Goal: Task Accomplishment & Management: Manage account settings

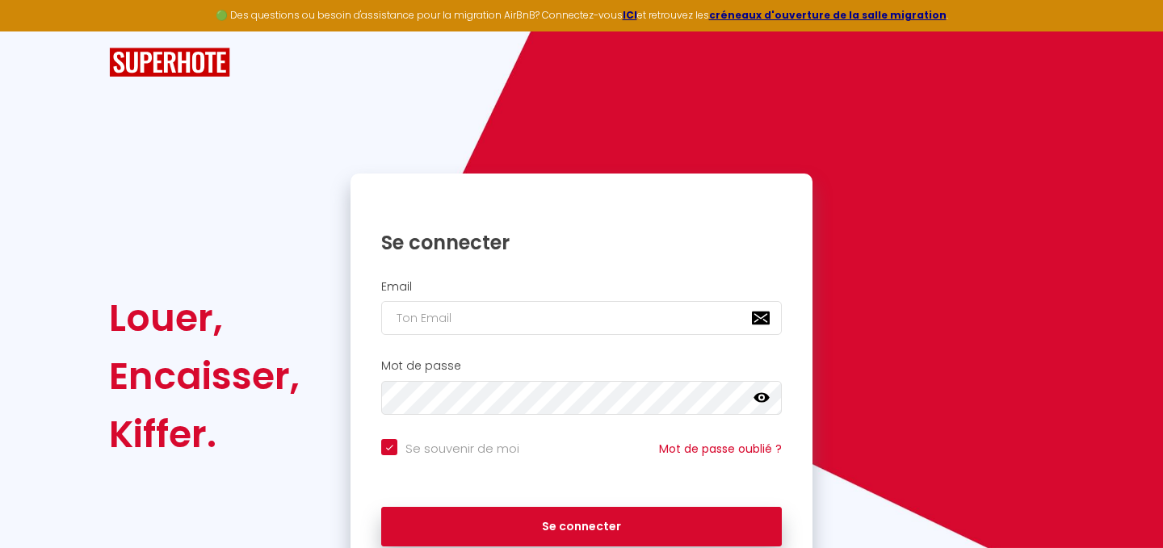
checkbox input "true"
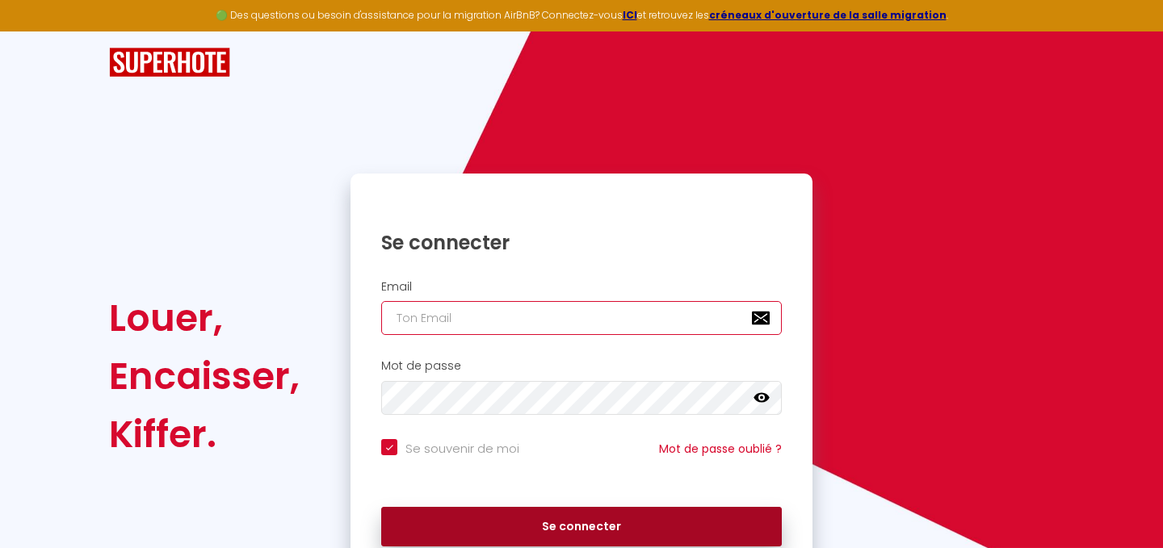
type input "[EMAIL_ADDRESS][DOMAIN_NAME]"
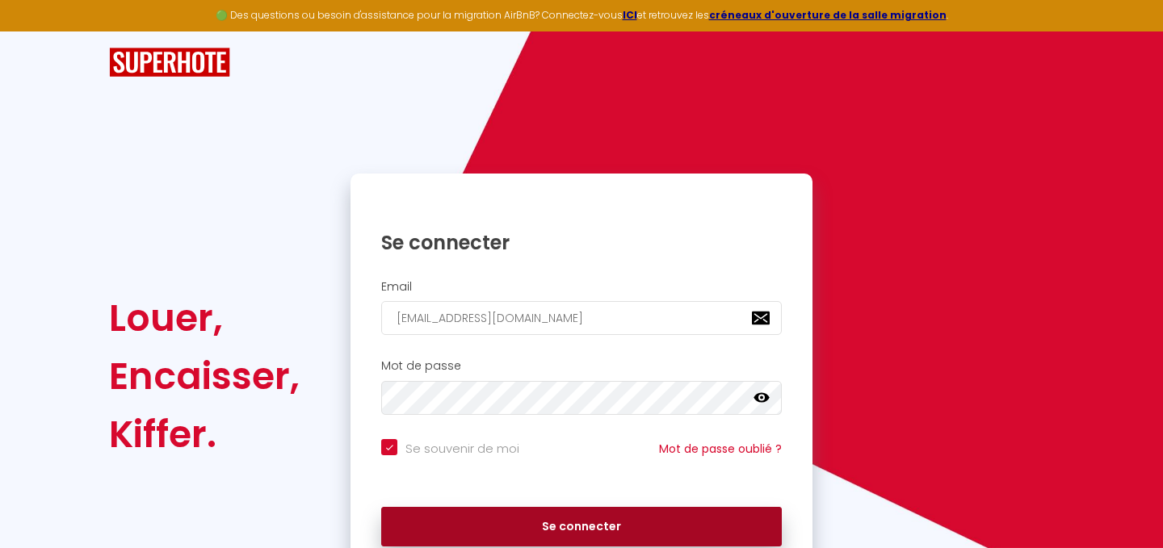
click at [612, 530] on button "Se connecter" at bounding box center [581, 527] width 401 height 40
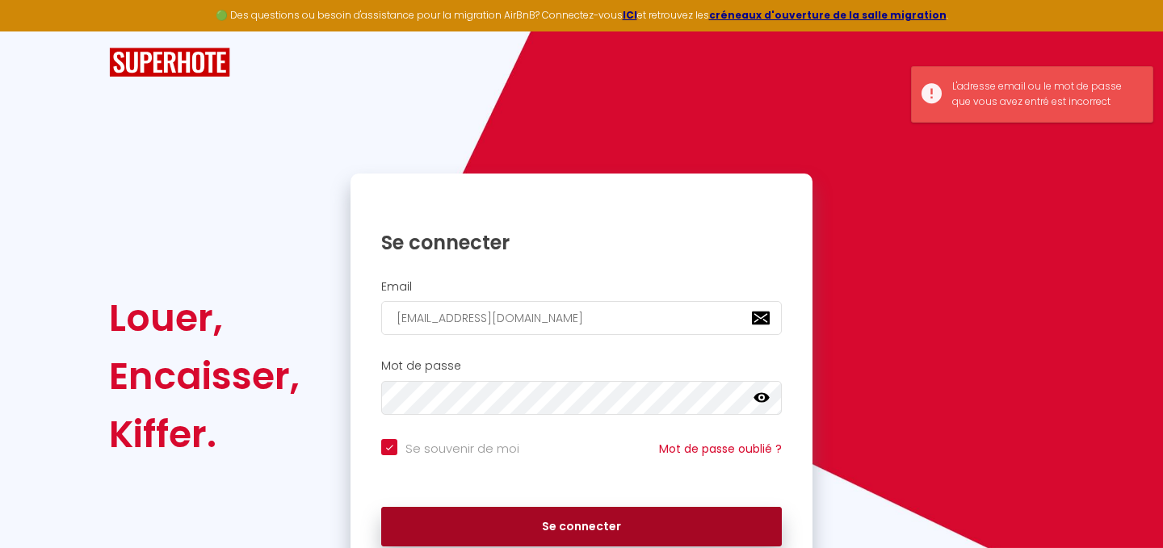
click at [612, 530] on button "Se connecter" at bounding box center [581, 527] width 401 height 40
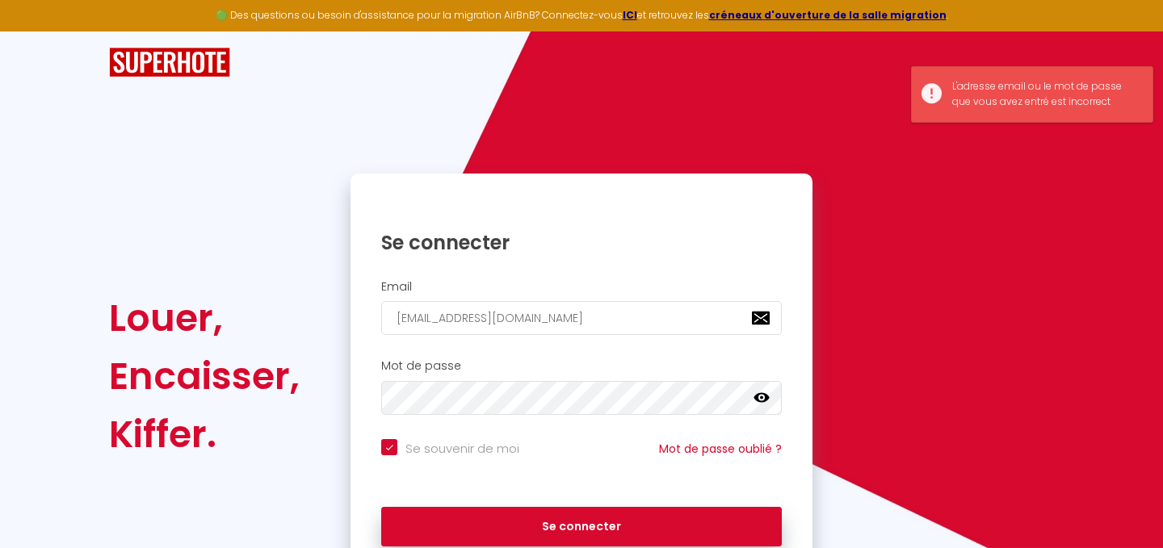
click at [764, 401] on icon at bounding box center [762, 398] width 16 height 10
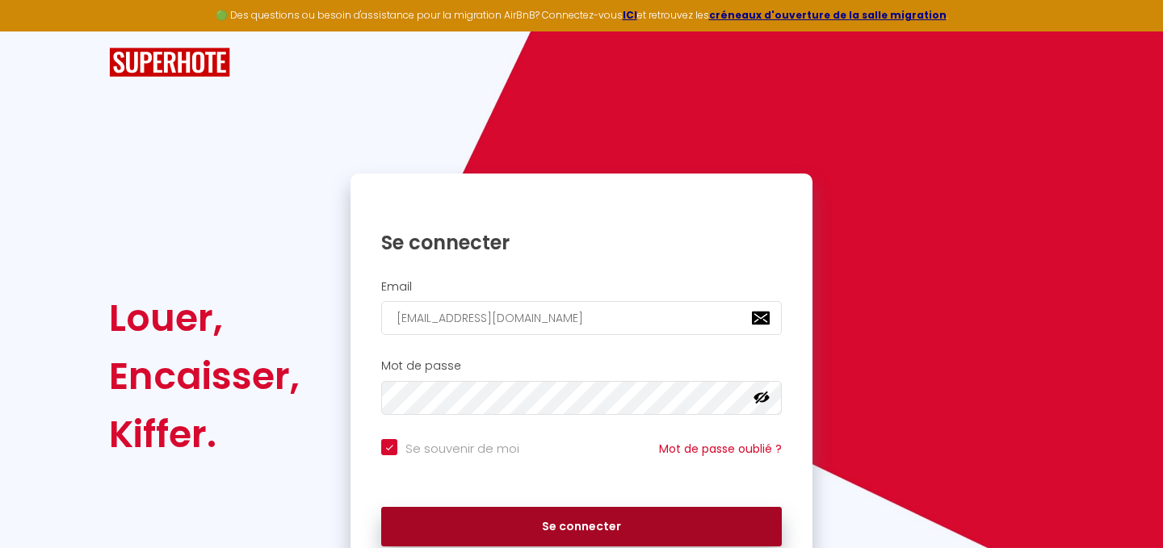
click at [634, 527] on button "Se connecter" at bounding box center [581, 527] width 401 height 40
checkbox input "true"
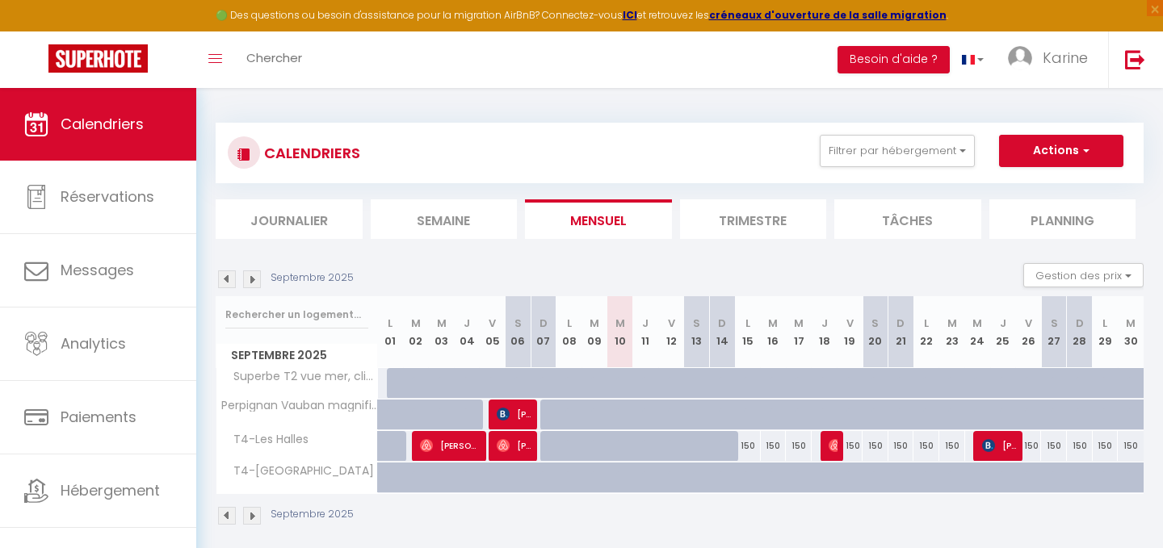
click at [253, 278] on img at bounding box center [252, 280] width 18 height 18
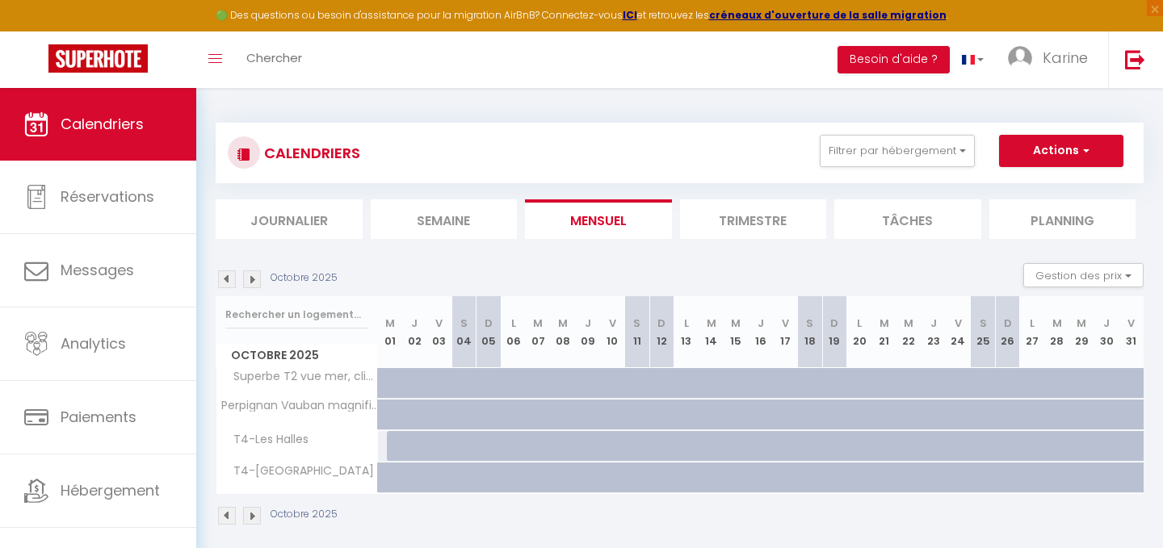
click at [228, 276] on img at bounding box center [227, 280] width 18 height 18
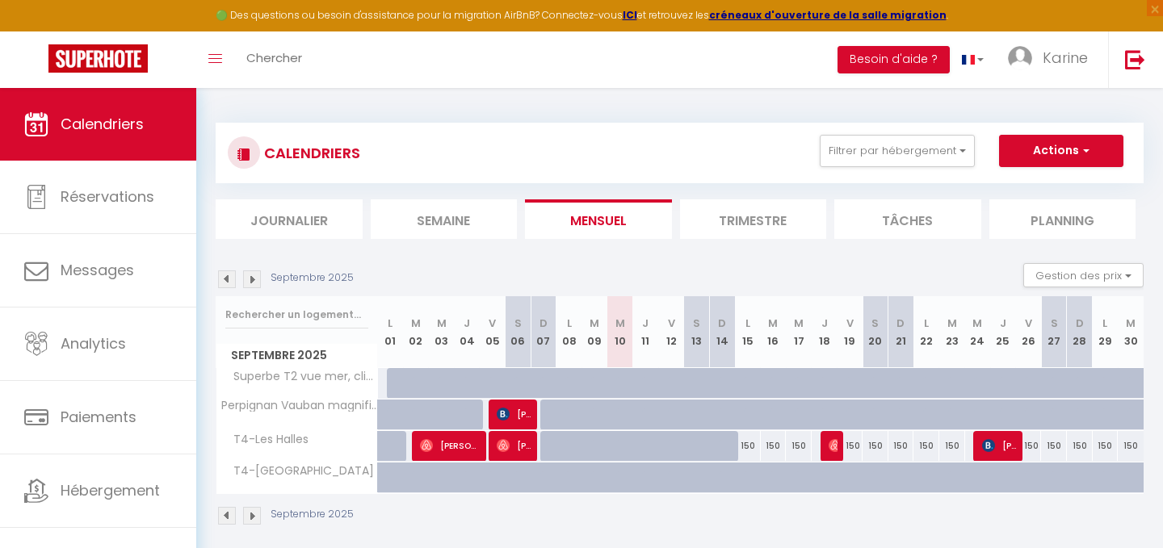
click at [253, 280] on img at bounding box center [252, 280] width 18 height 18
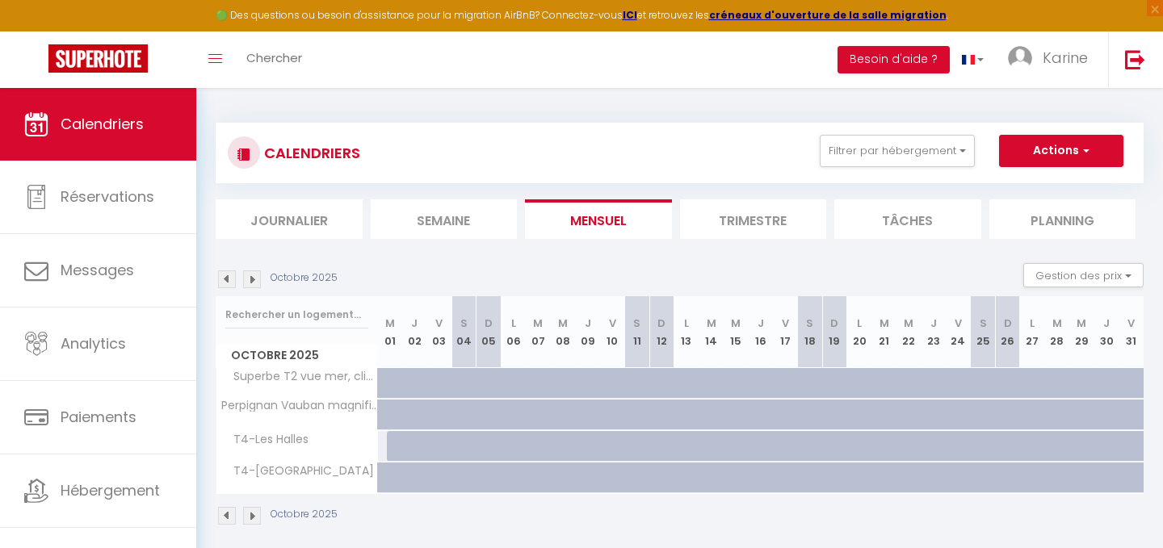
click at [380, 414] on div at bounding box center [390, 415] width 25 height 31
type input "70"
type input "Mer 01 Octobre 2025"
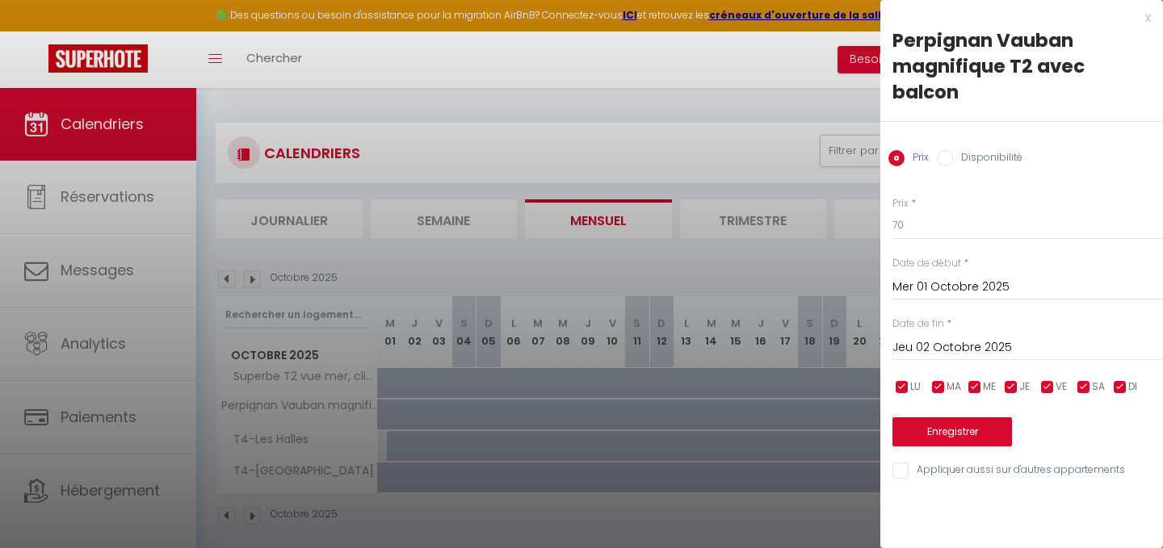
click at [982, 338] on input "Jeu 02 Octobre 2025" at bounding box center [1028, 348] width 271 height 21
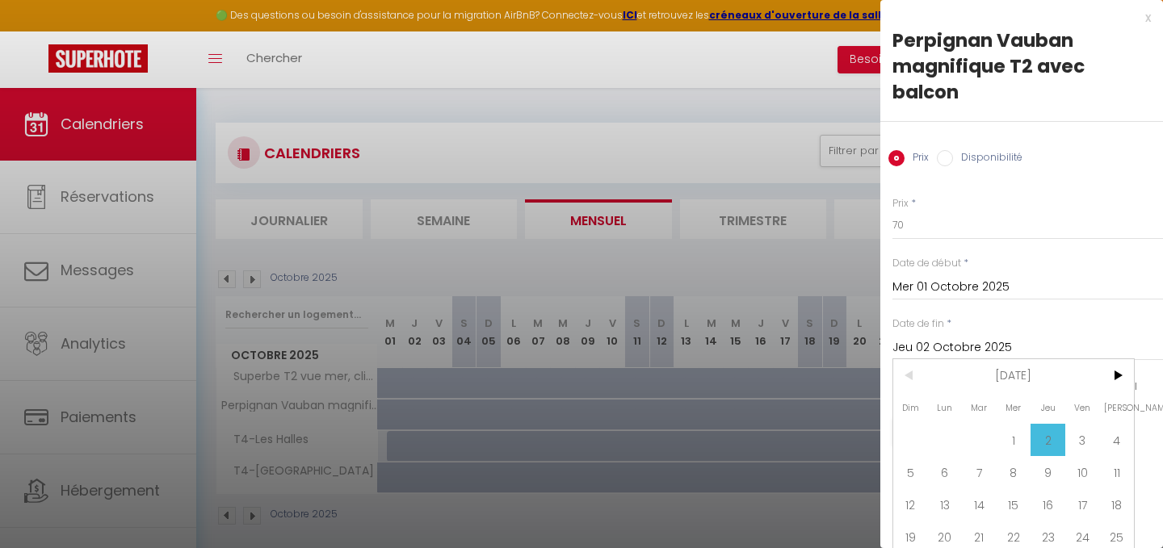
type input "Ven 31 Octobre 2025"
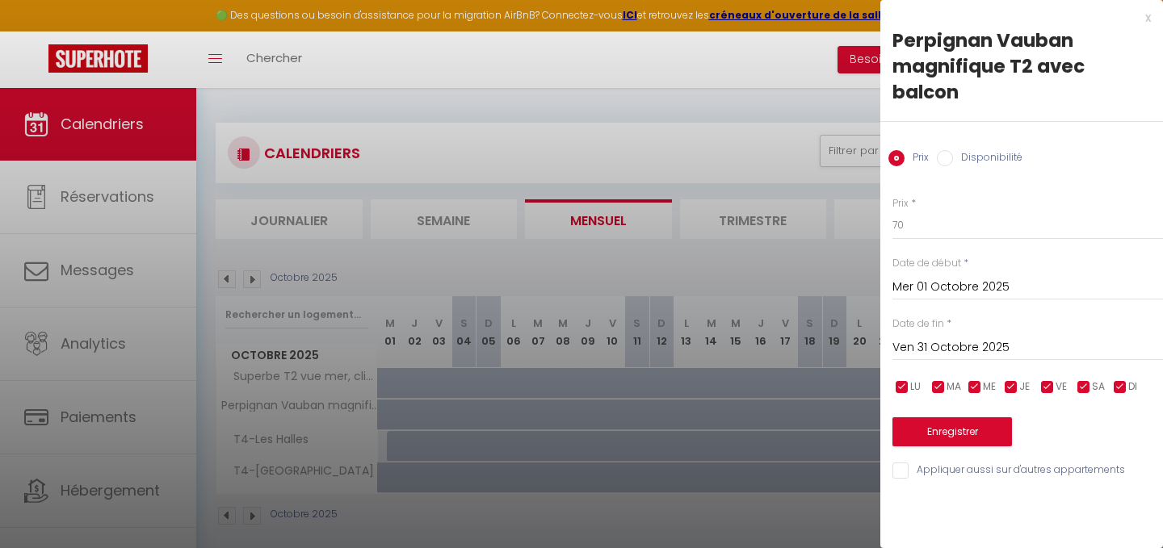
click at [944, 150] on input "Disponibilité" at bounding box center [945, 158] width 16 height 16
radio input "true"
radio input "false"
click at [952, 419] on button "Enregistrer" at bounding box center [953, 433] width 120 height 29
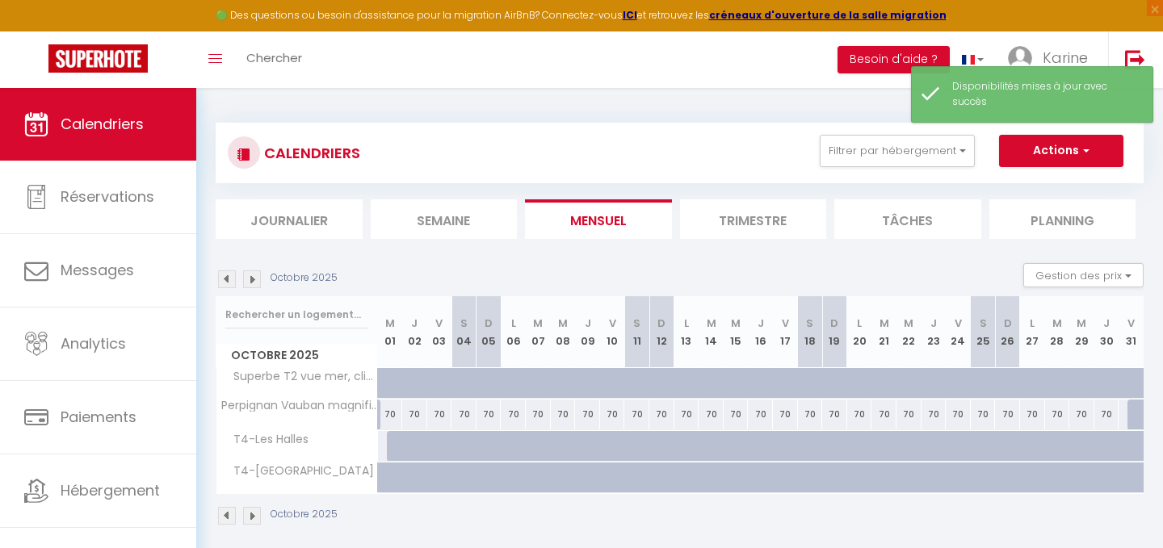
click at [392, 414] on div "70" at bounding box center [390, 415] width 25 height 30
select select "1"
type input "Mer 01 Octobre 2025"
type input "Jeu 02 Octobre 2025"
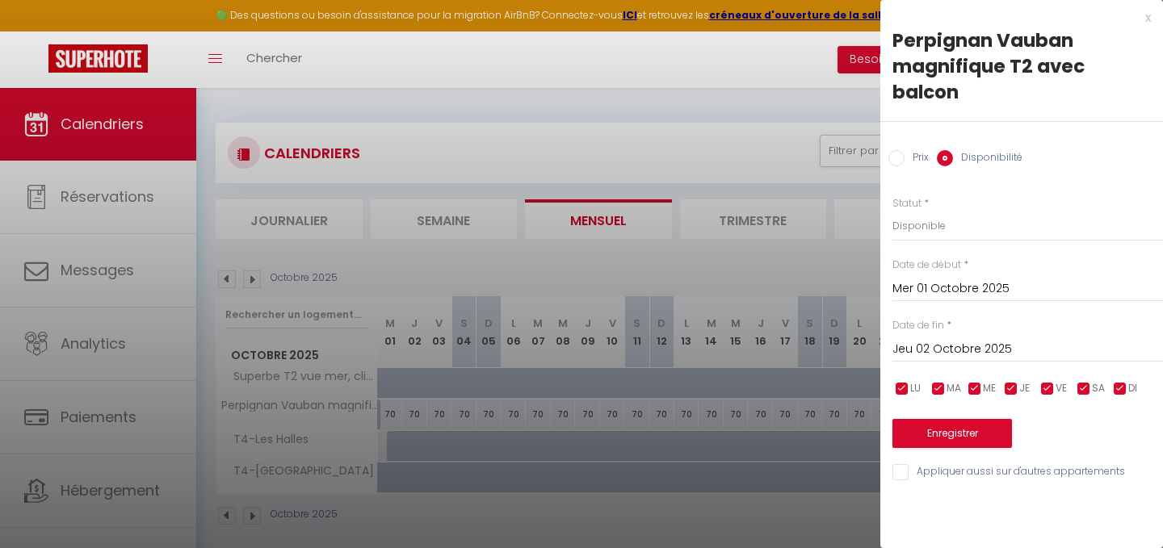
click at [393, 411] on div at bounding box center [581, 274] width 1163 height 548
select select
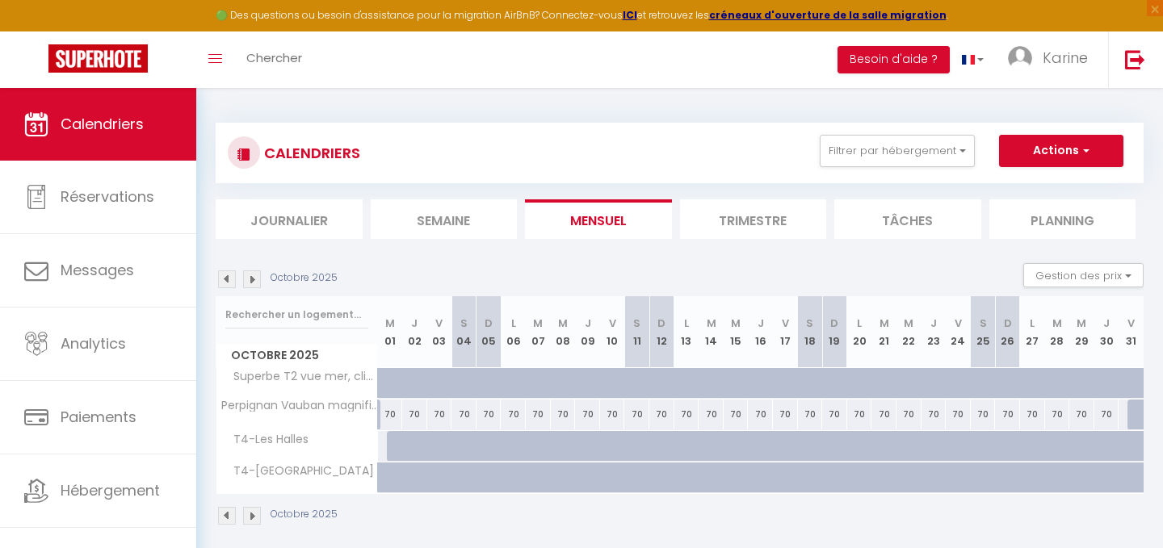
click at [393, 411] on div "70" at bounding box center [390, 415] width 25 height 30
select select "1"
type input "Mer 01 Octobre 2025"
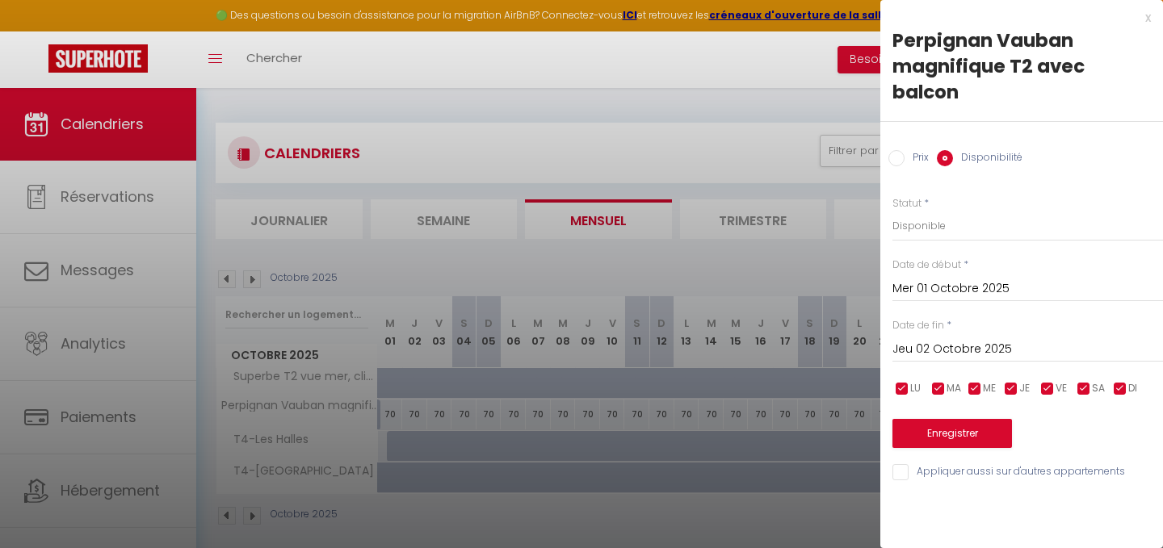
click at [961, 339] on input "Jeu 02 Octobre 2025" at bounding box center [1028, 349] width 271 height 21
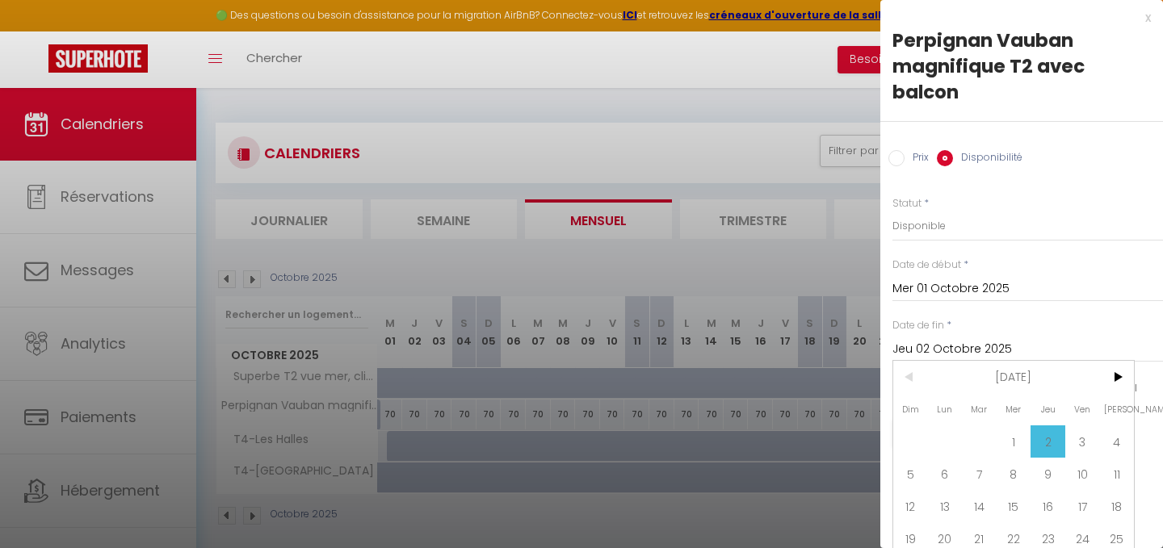
type input "Ven 31 Octobre 2025"
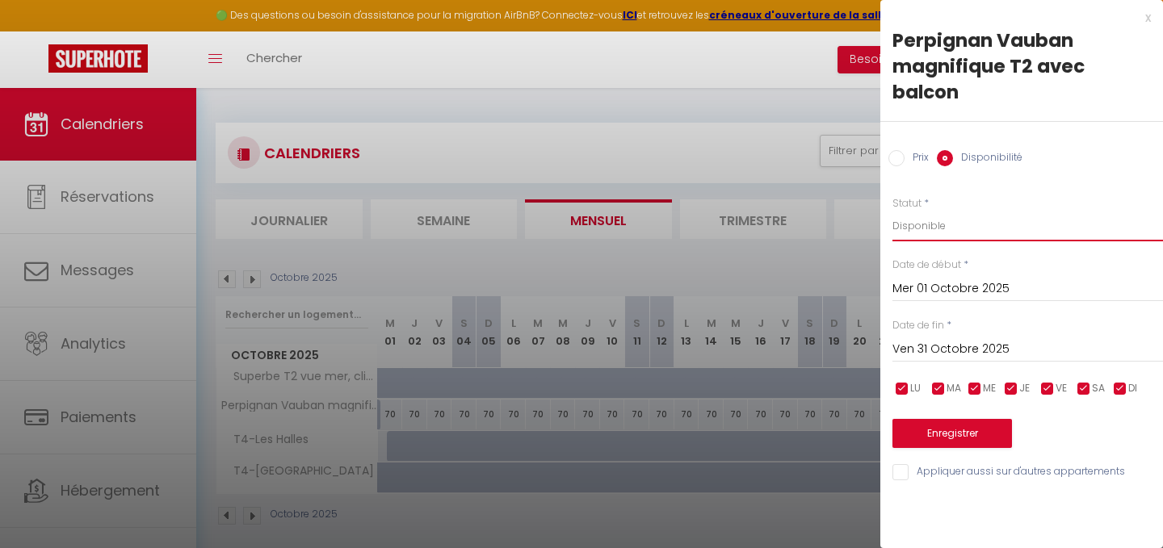
click at [918, 211] on select "Disponible Indisponible" at bounding box center [1028, 226] width 271 height 31
select select "0"
click at [960, 419] on button "Enregistrer" at bounding box center [953, 433] width 120 height 29
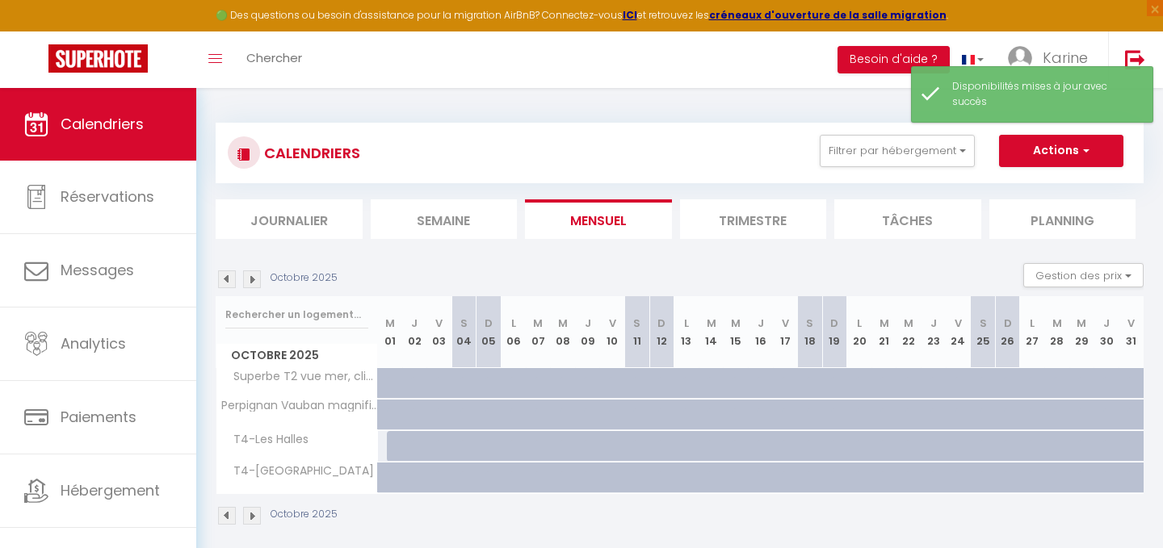
click at [388, 446] on div at bounding box center [399, 446] width 25 height 31
select select "1"
type input "Mer 01 Octobre 2025"
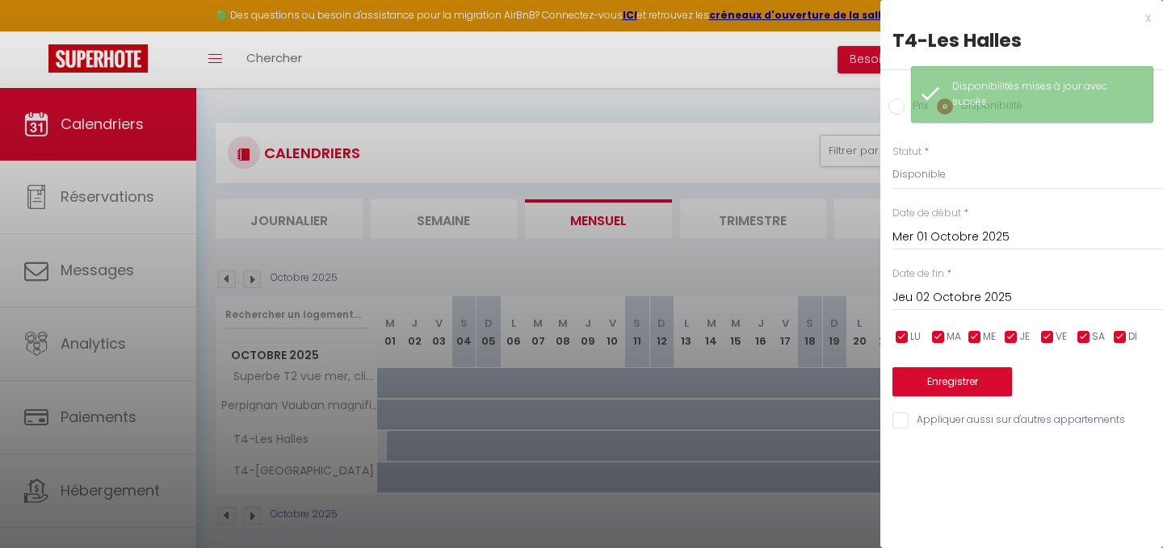
click at [1018, 292] on input "Jeu 02 Octobre 2025" at bounding box center [1028, 298] width 271 height 21
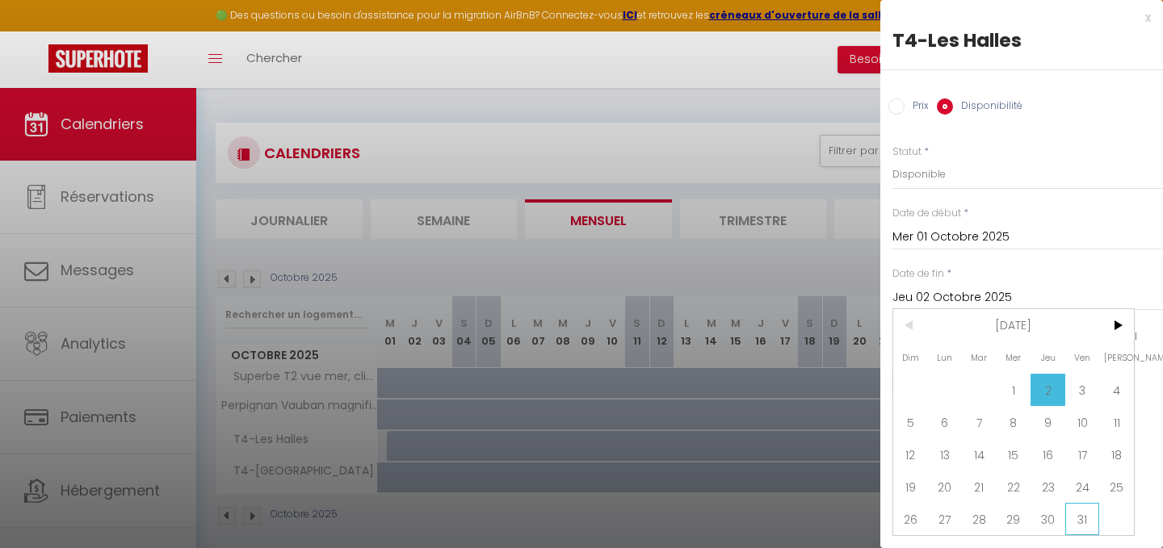
click at [1082, 522] on span "31" at bounding box center [1082, 519] width 35 height 32
type input "Ven 31 Octobre 2025"
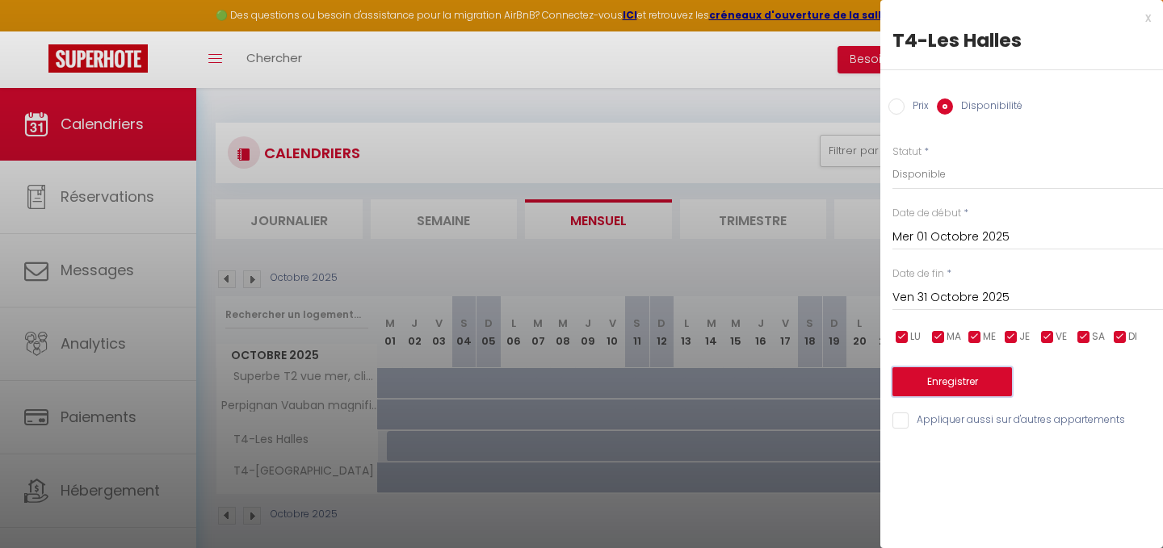
click at [955, 384] on button "Enregistrer" at bounding box center [953, 382] width 120 height 29
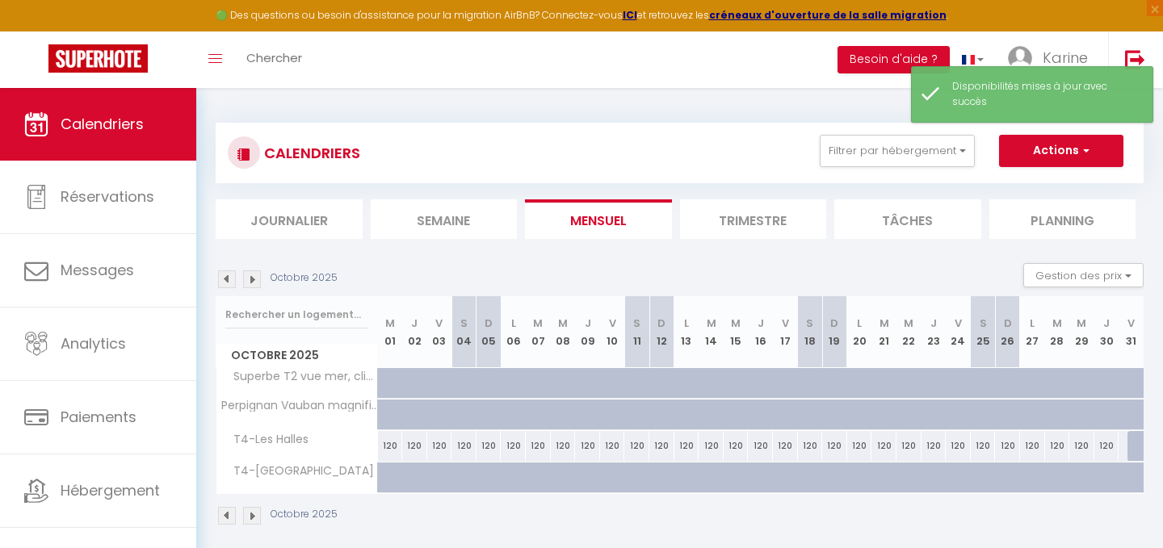
click at [1136, 447] on div at bounding box center [1140, 446] width 25 height 31
select select "1"
type input "Ven 31 Octobre 2025"
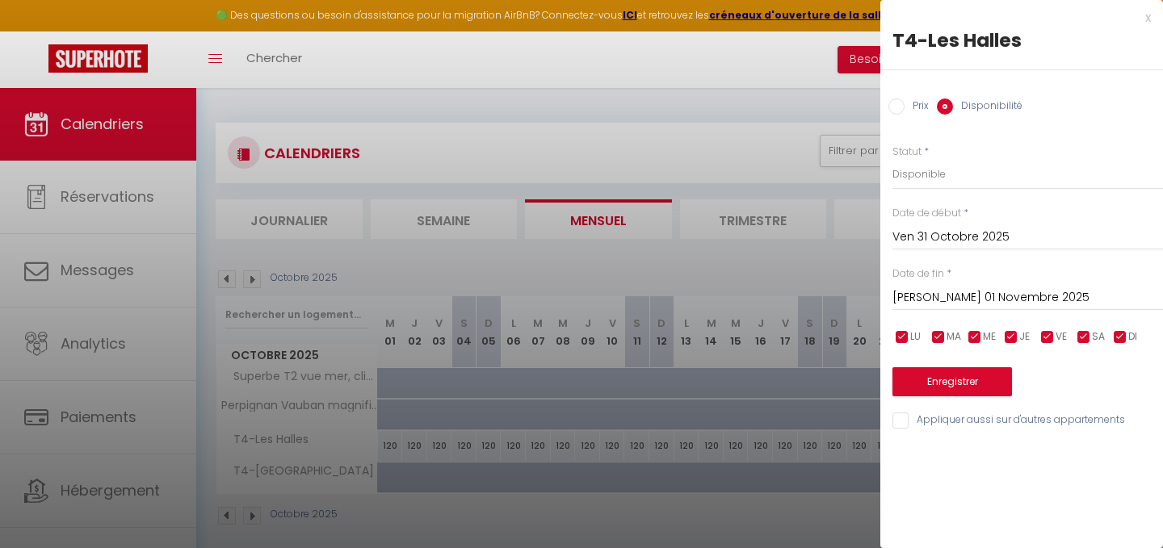
click at [947, 294] on input "[PERSON_NAME] 01 Novembre 2025" at bounding box center [1028, 298] width 271 height 21
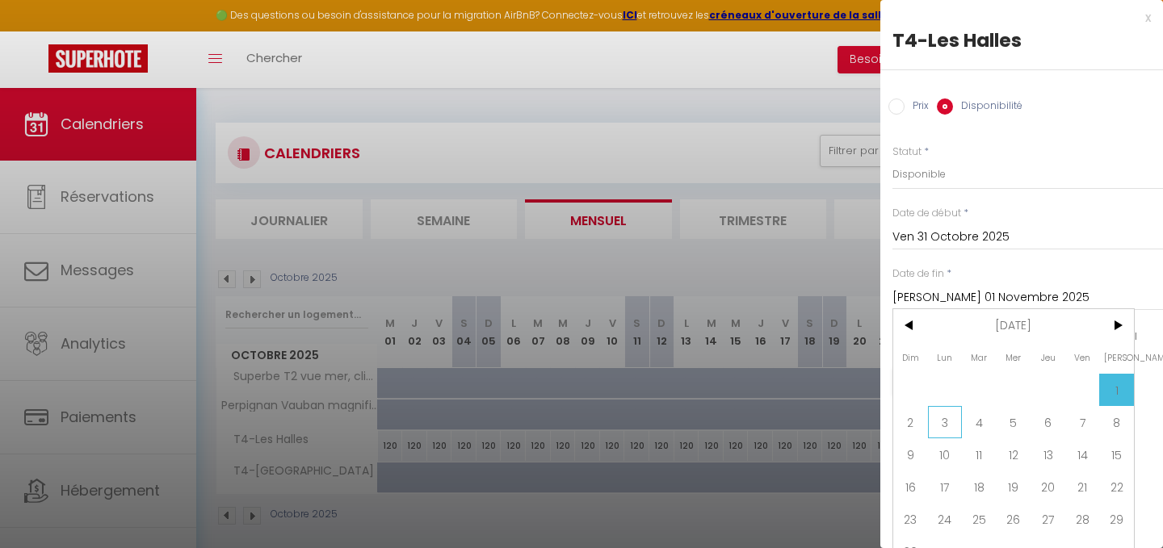
click at [942, 417] on span "3" at bounding box center [945, 422] width 35 height 32
type input "Lun 03 Novembre 2025"
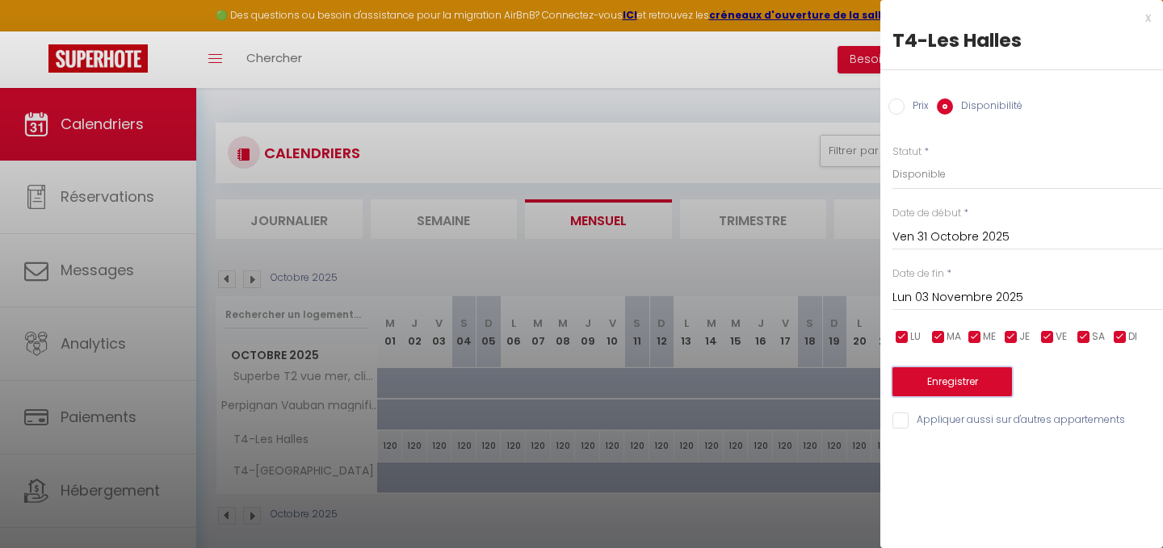
click at [956, 380] on button "Enregistrer" at bounding box center [953, 382] width 120 height 29
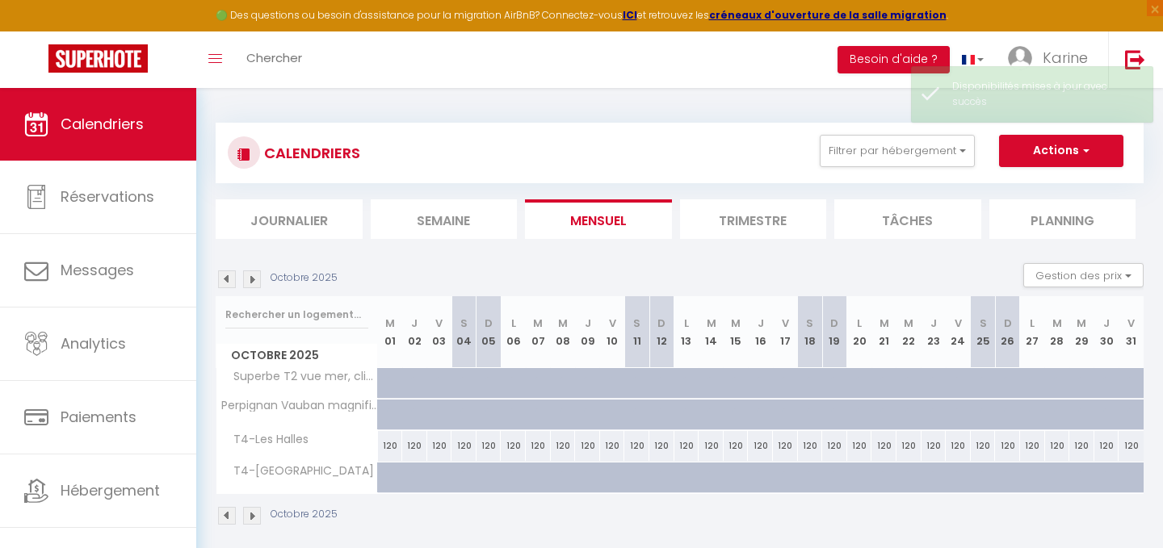
click at [252, 278] on img at bounding box center [252, 280] width 18 height 18
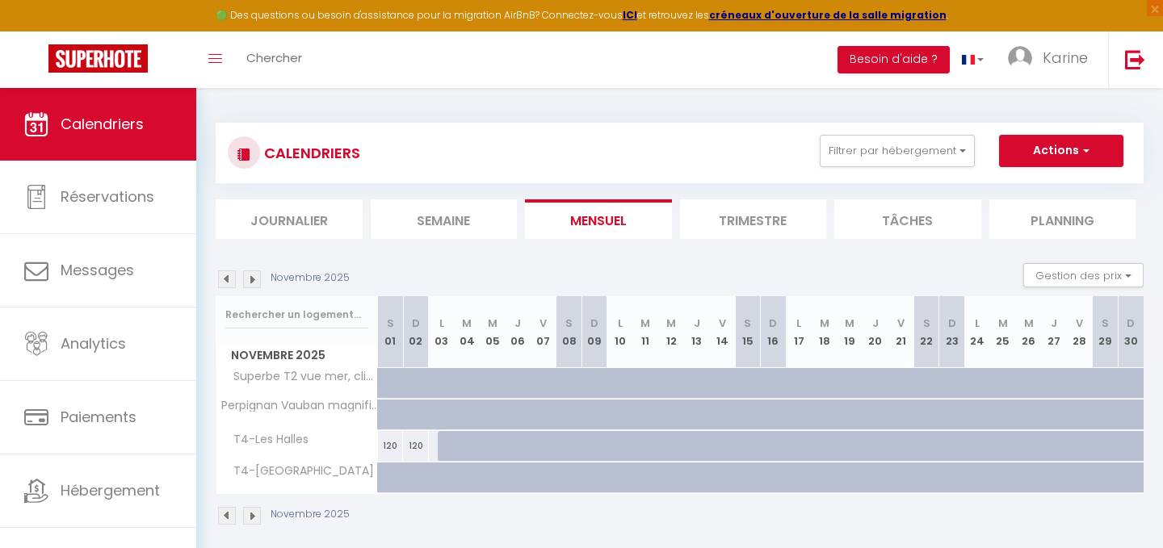
click at [385, 447] on div "120" at bounding box center [391, 446] width 26 height 30
type input "120"
select select "1"
type input "[PERSON_NAME] 01 Novembre 2025"
type input "Dim 02 Novembre 2025"
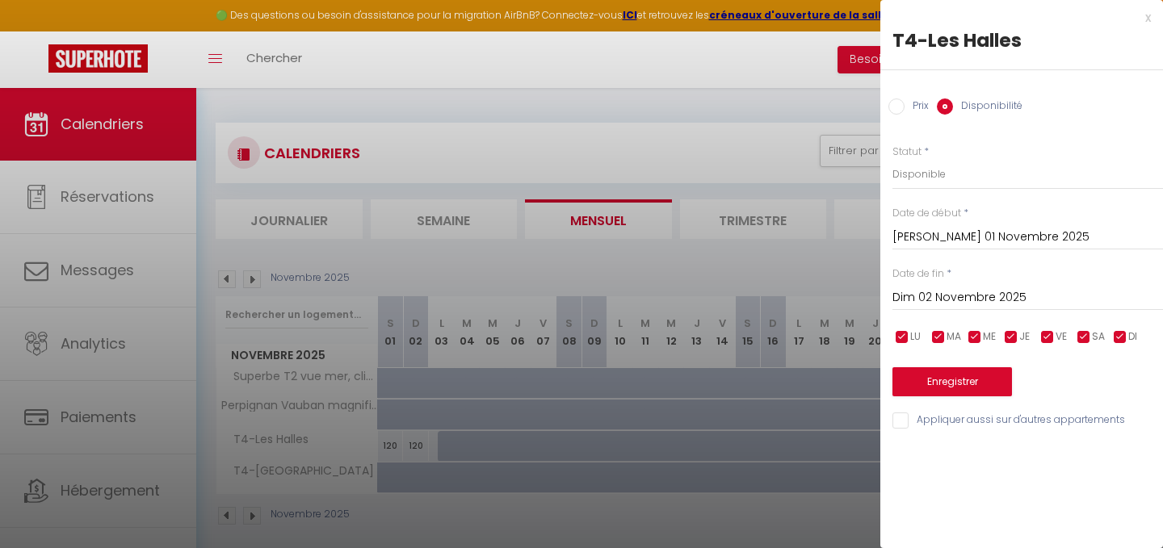
click at [897, 103] on input "Prix" at bounding box center [897, 107] width 16 height 16
radio input "true"
radio input "false"
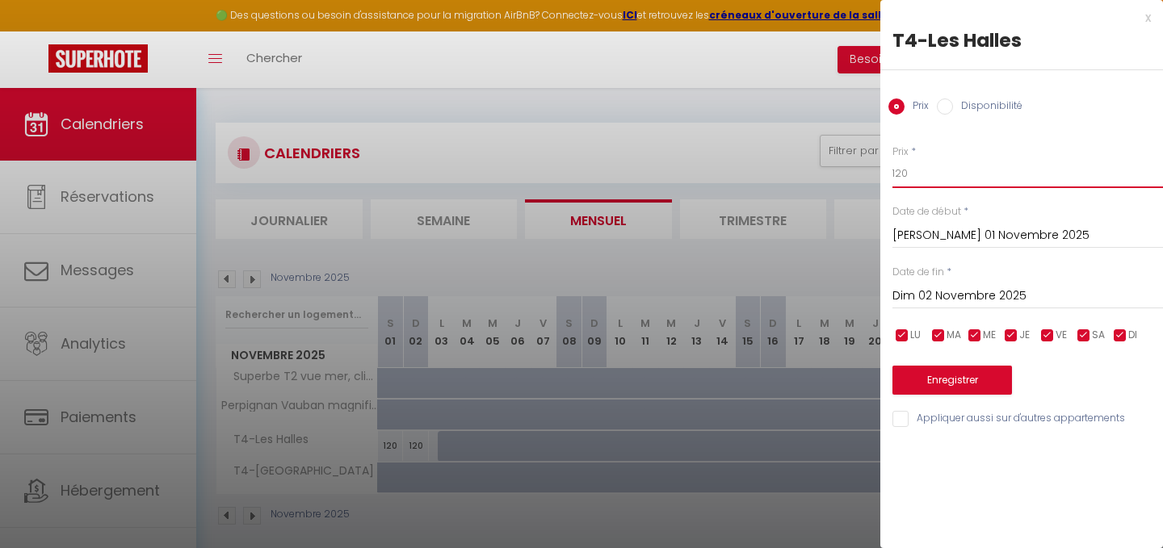
click at [911, 169] on input "120" at bounding box center [1028, 173] width 271 height 29
type input "150"
click at [939, 379] on button "Enregistrer" at bounding box center [953, 380] width 120 height 29
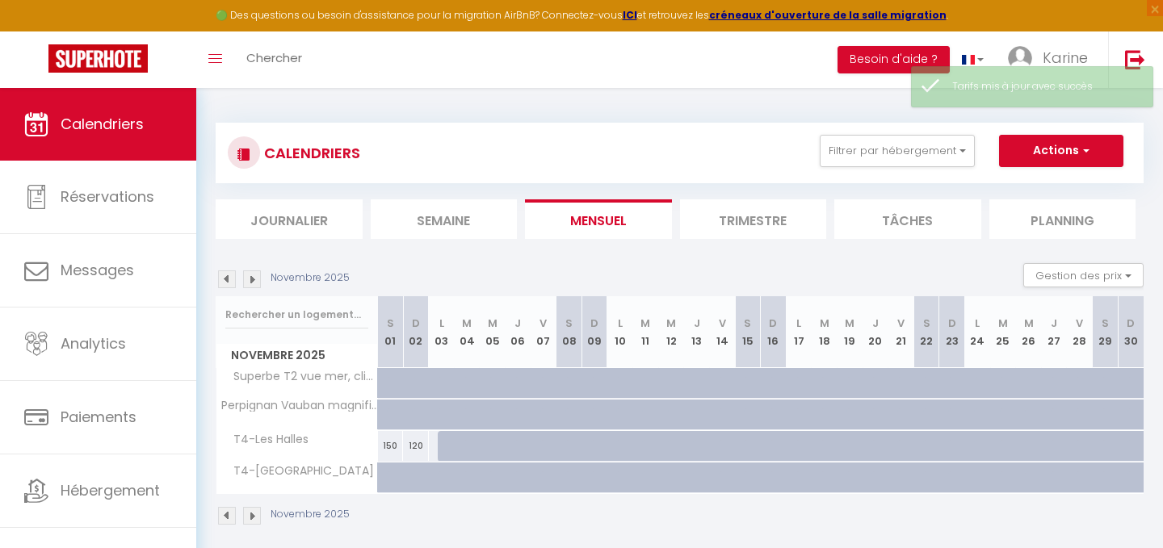
click at [226, 281] on img at bounding box center [227, 280] width 18 height 18
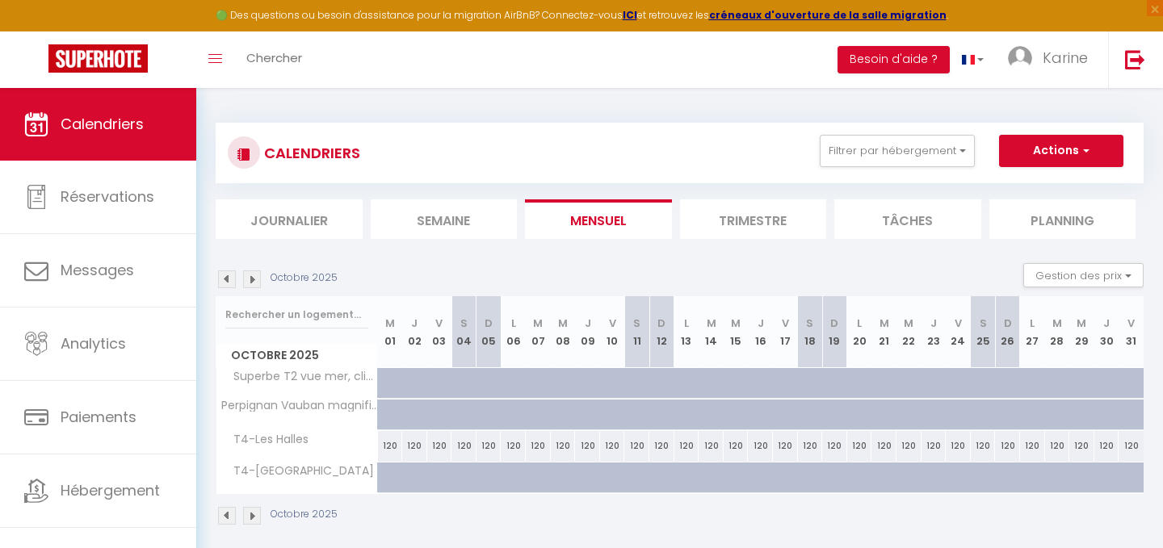
click at [1132, 448] on div "120" at bounding box center [1131, 446] width 25 height 30
type input "120"
type input "Ven 31 Octobre 2025"
type input "[PERSON_NAME] 01 Novembre 2025"
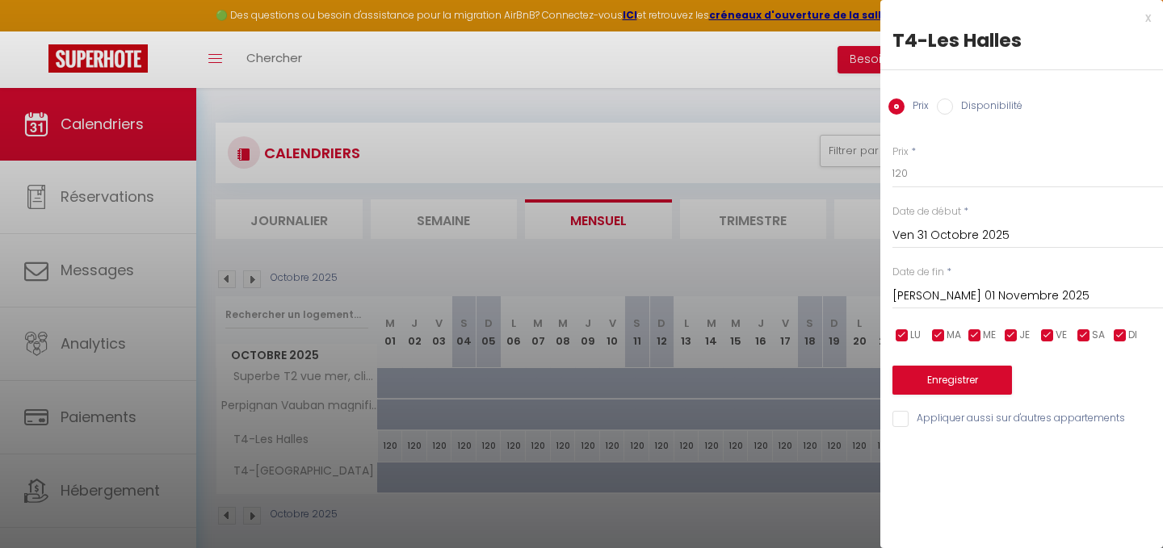
click at [976, 290] on input "[PERSON_NAME] 01 Novembre 2025" at bounding box center [1028, 296] width 271 height 21
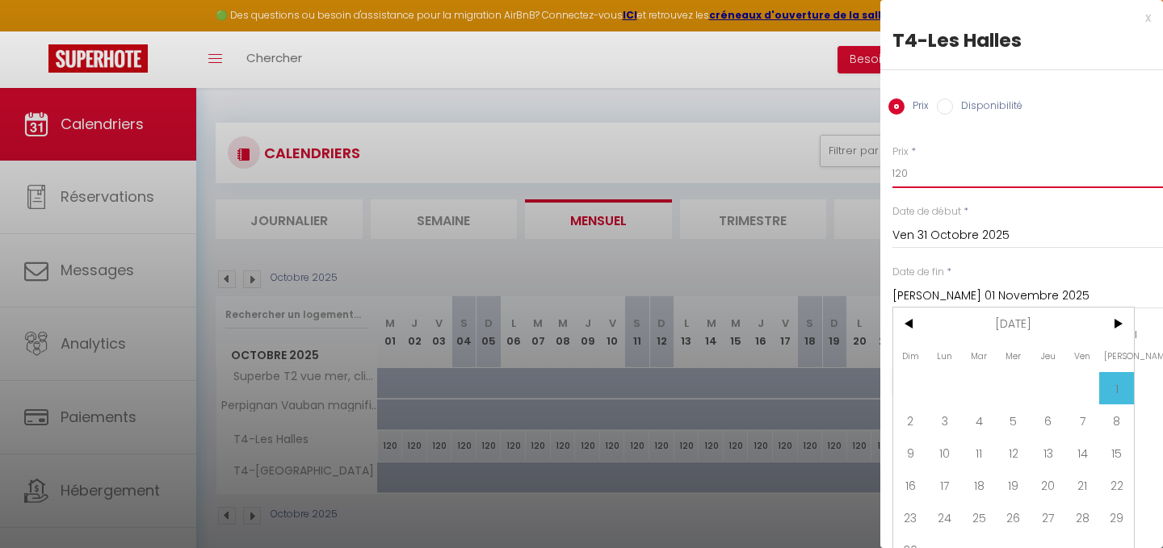
click at [907, 172] on input "120" at bounding box center [1028, 173] width 271 height 29
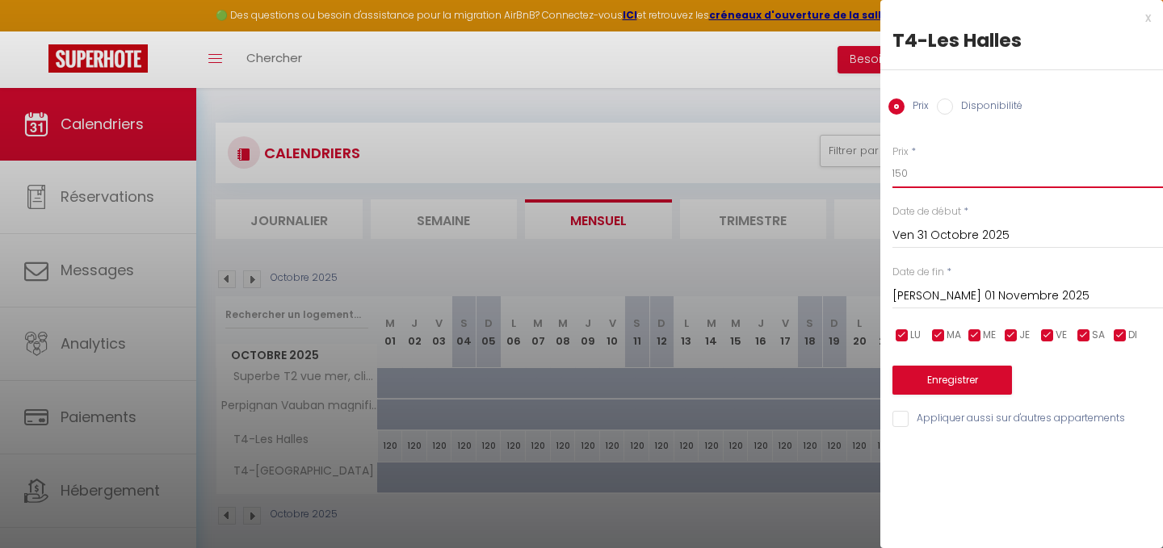
type input "150"
click at [948, 385] on button "Enregistrer" at bounding box center [953, 380] width 120 height 29
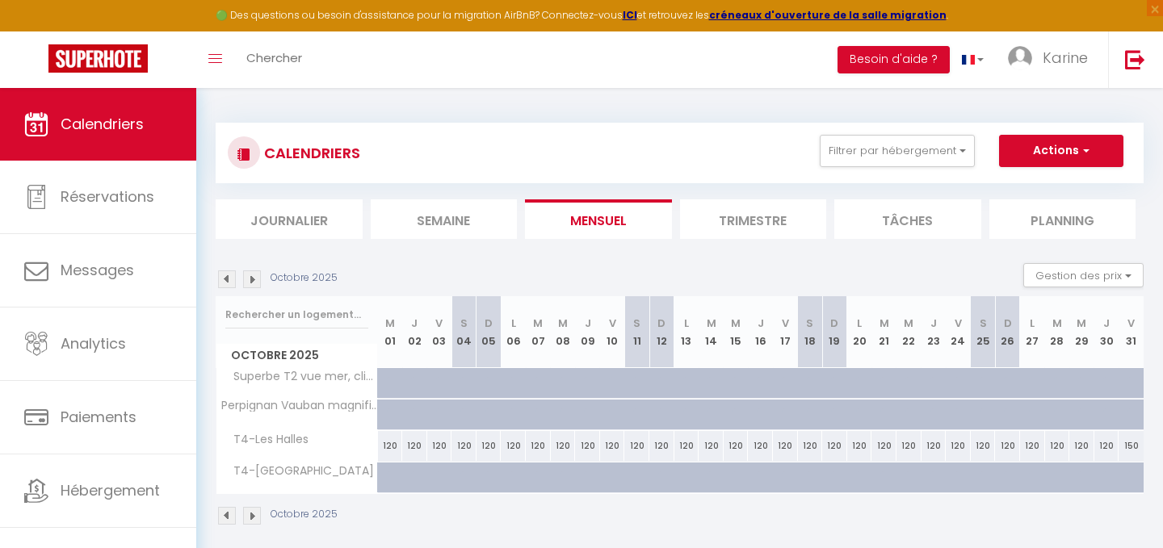
click at [864, 447] on div "120" at bounding box center [859, 446] width 25 height 30
type input "120"
type input "Lun 20 Octobre 2025"
type input "[DATE] Octobre 2025"
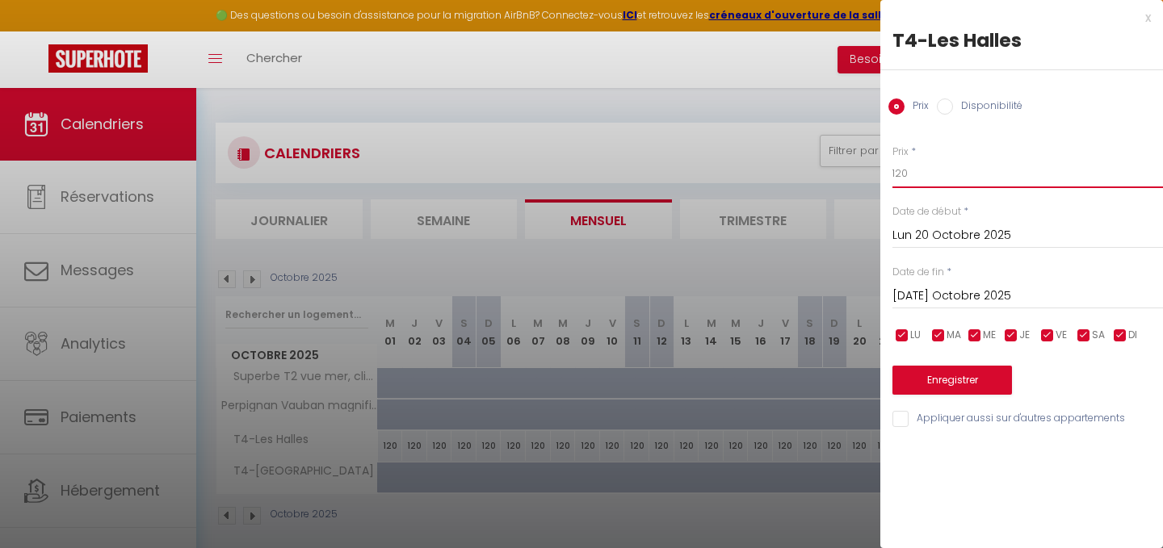
click at [925, 170] on input "120" at bounding box center [1028, 173] width 271 height 29
type input "150"
click at [950, 235] on input "Lun 20 Octobre 2025" at bounding box center [1028, 235] width 271 height 21
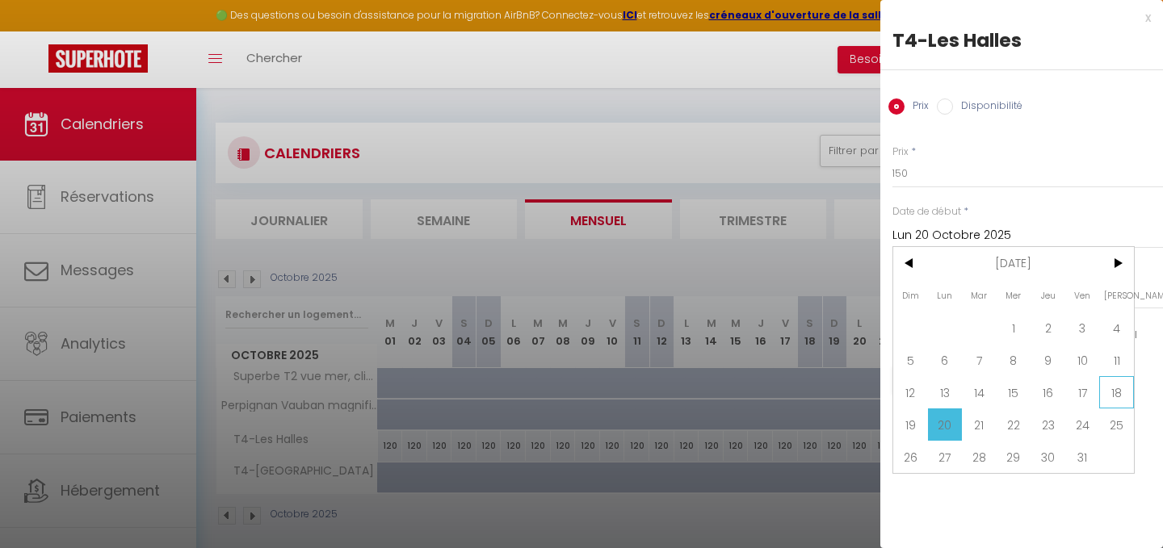
click at [1121, 402] on span "18" at bounding box center [1116, 392] width 35 height 32
type input "[PERSON_NAME] 18 Octobre 2025"
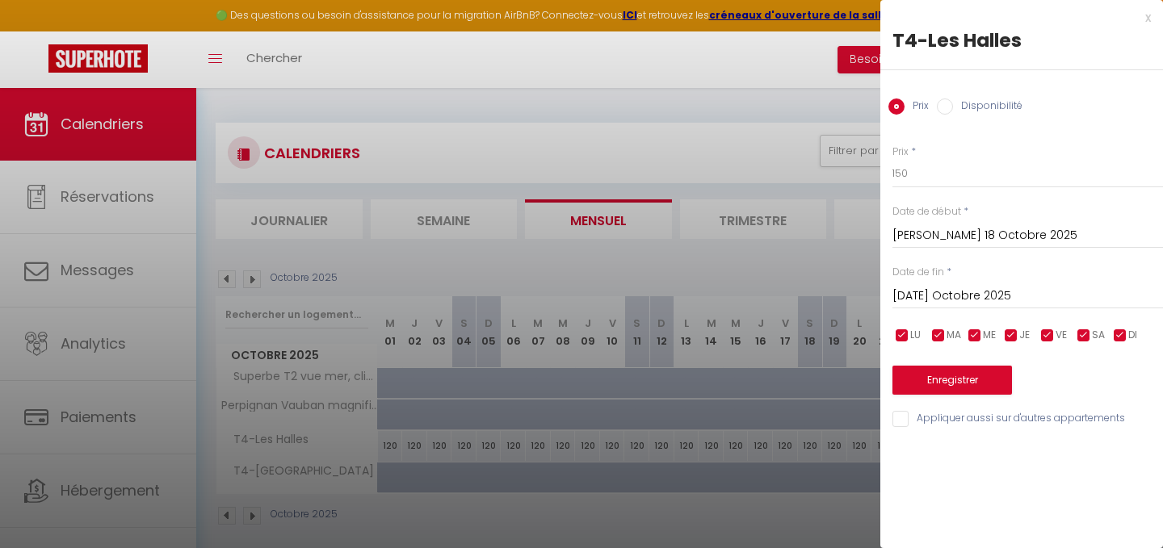
click at [999, 299] on input "[DATE] Octobre 2025" at bounding box center [1028, 296] width 271 height 21
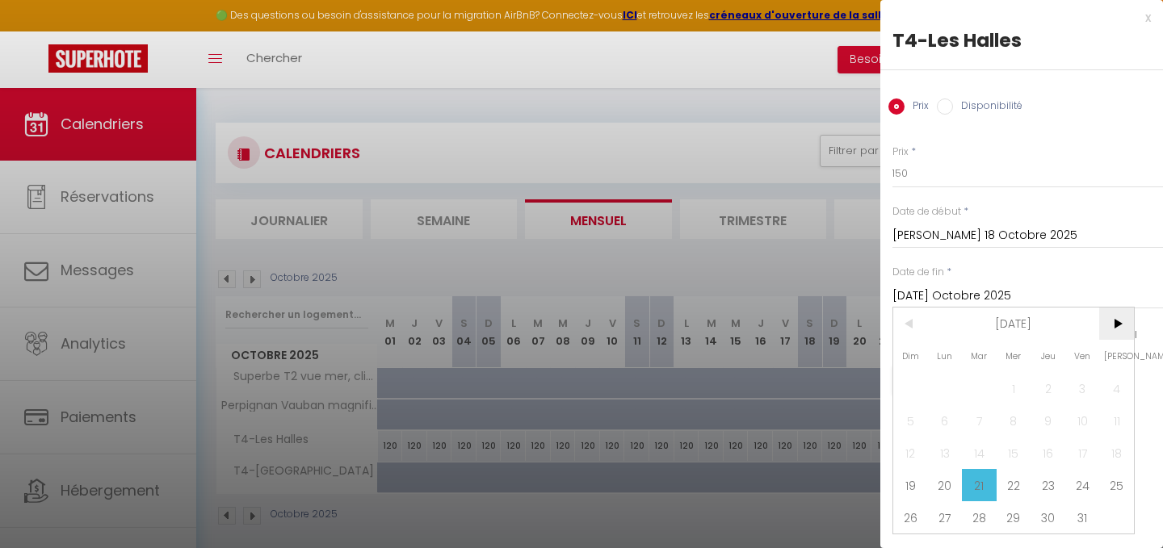
click at [1112, 322] on span ">" at bounding box center [1116, 324] width 35 height 32
click at [943, 424] on span "3" at bounding box center [945, 421] width 35 height 32
type input "Lun 03 Novembre 2025"
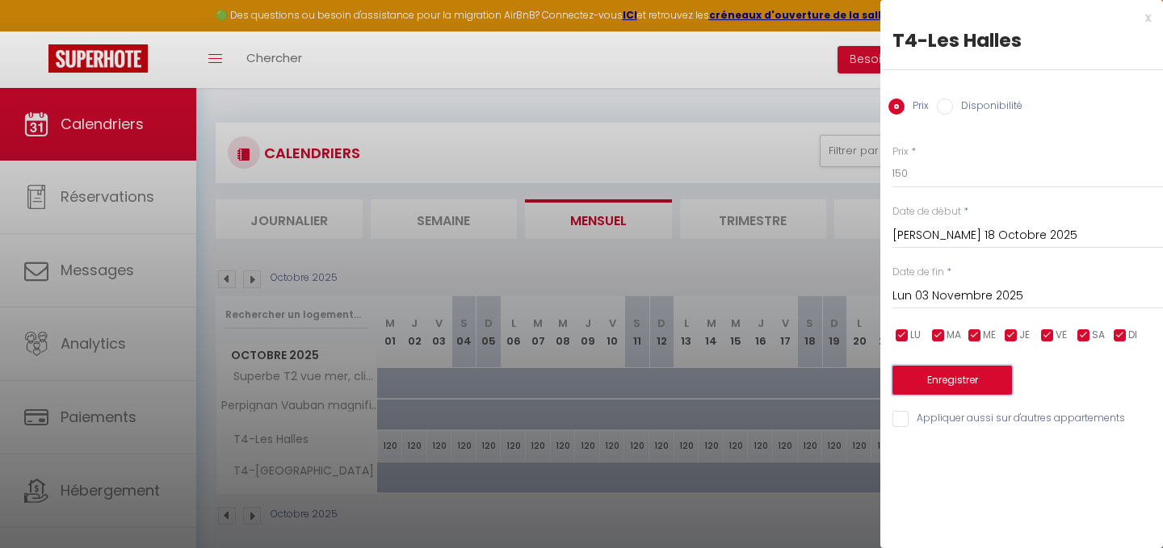
click at [952, 380] on button "Enregistrer" at bounding box center [953, 380] width 120 height 29
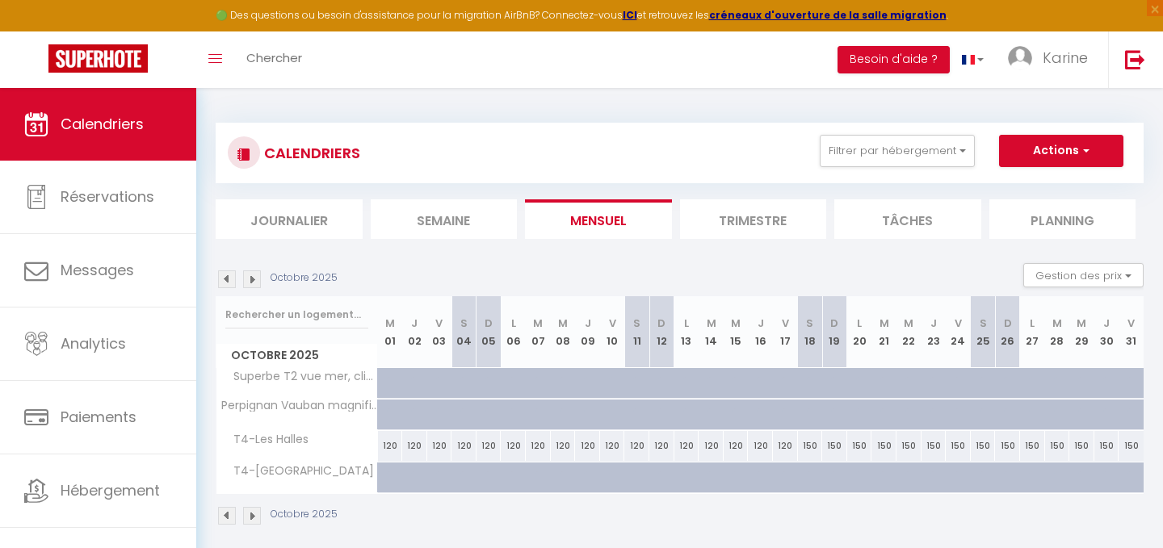
click at [254, 279] on img at bounding box center [252, 280] width 18 height 18
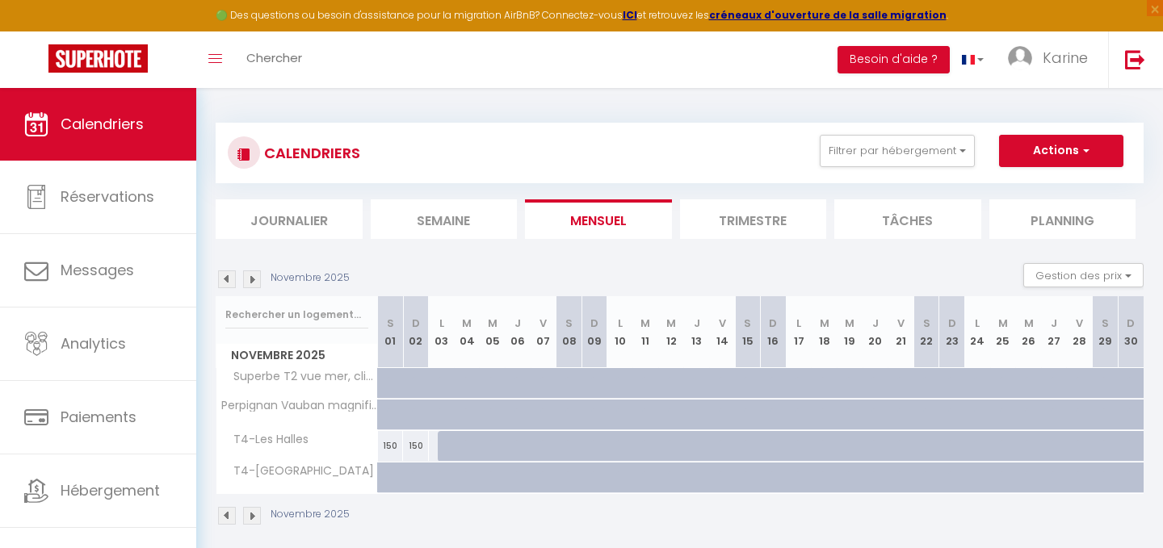
click at [228, 279] on img at bounding box center [227, 280] width 18 height 18
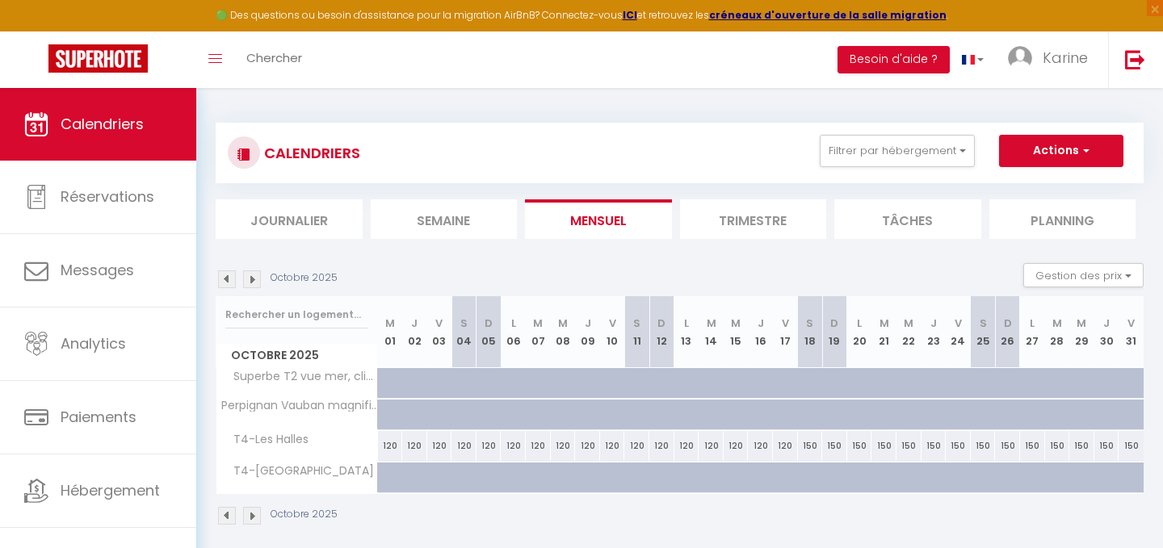
click at [540, 447] on div "120" at bounding box center [538, 446] width 25 height 30
type input "120"
type input "[DATE] Octobre 2025"
type input "Mer 08 Octobre 2025"
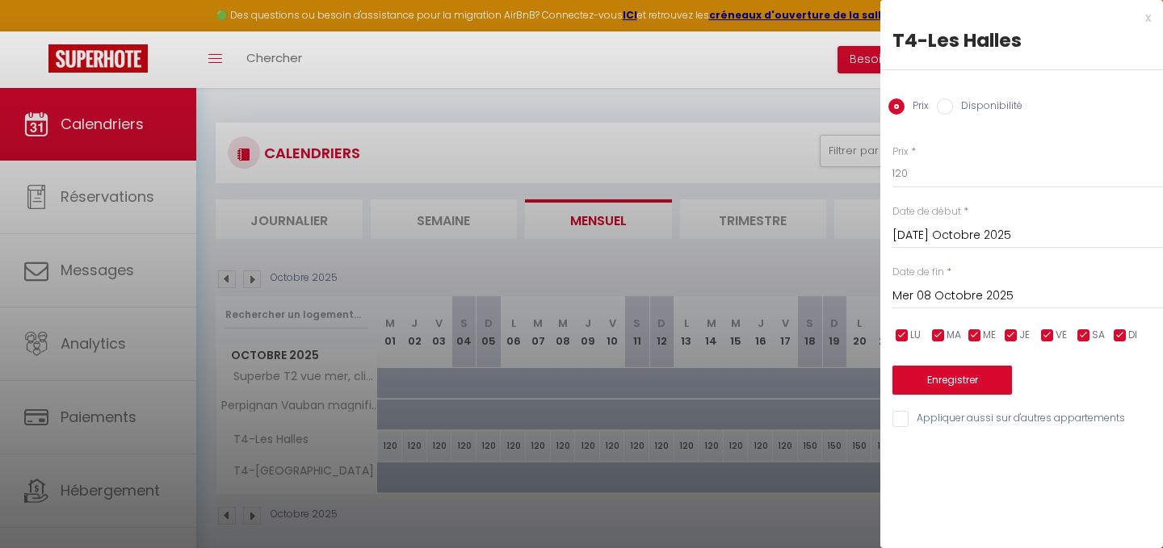
click at [942, 107] on input "Disponibilité" at bounding box center [945, 107] width 16 height 16
radio input "true"
radio input "false"
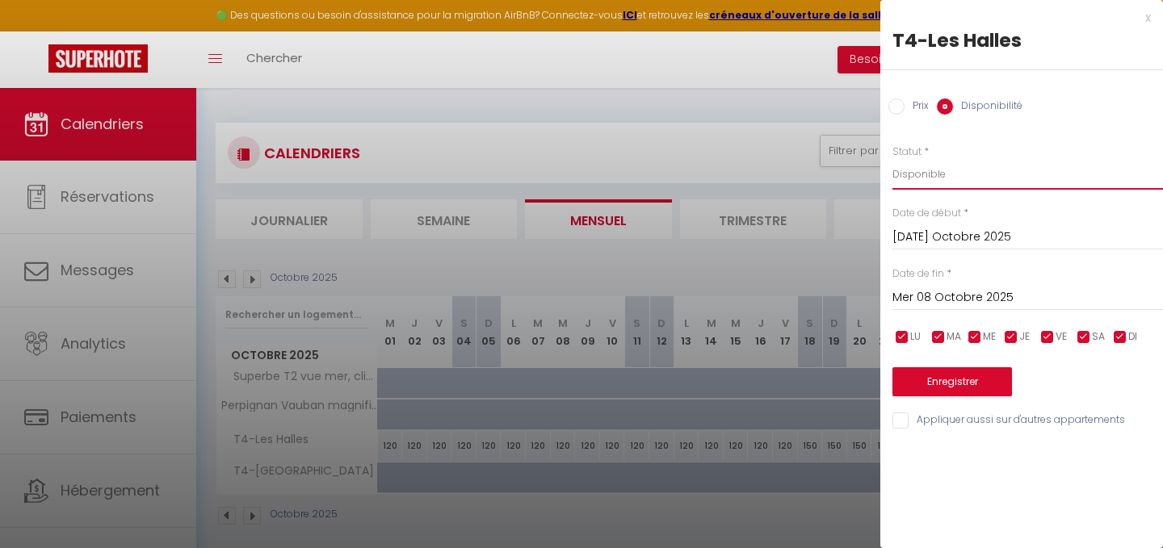
click at [933, 170] on select "Disponible Indisponible" at bounding box center [1028, 174] width 271 height 31
select select "0"
click at [938, 381] on button "Enregistrer" at bounding box center [953, 382] width 120 height 29
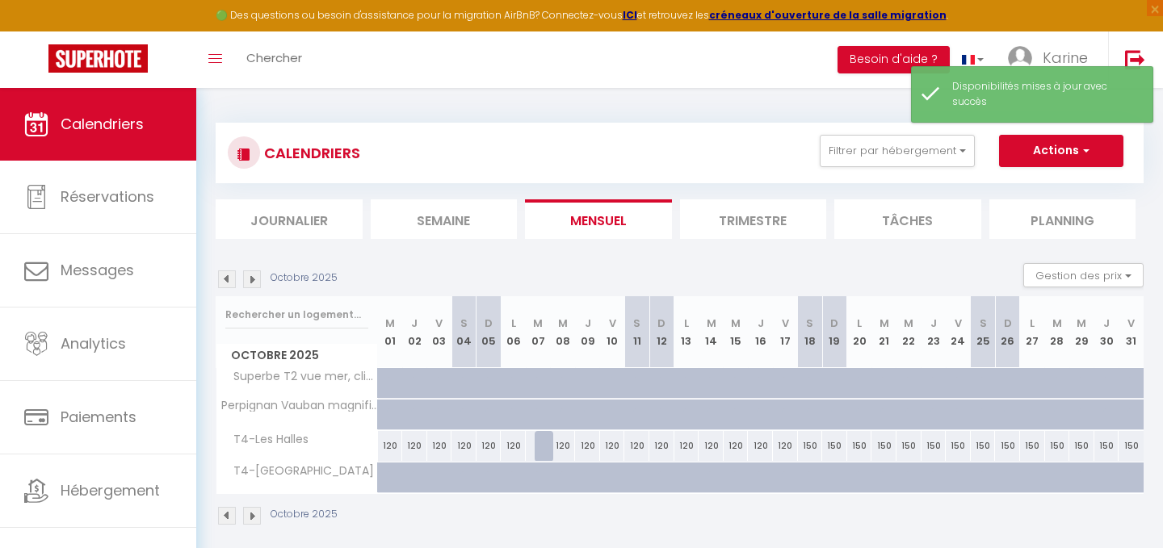
click at [545, 447] on div at bounding box center [547, 446] width 25 height 31
select select "1"
type input "[DATE] Octobre 2025"
type input "Mer 08 Octobre 2025"
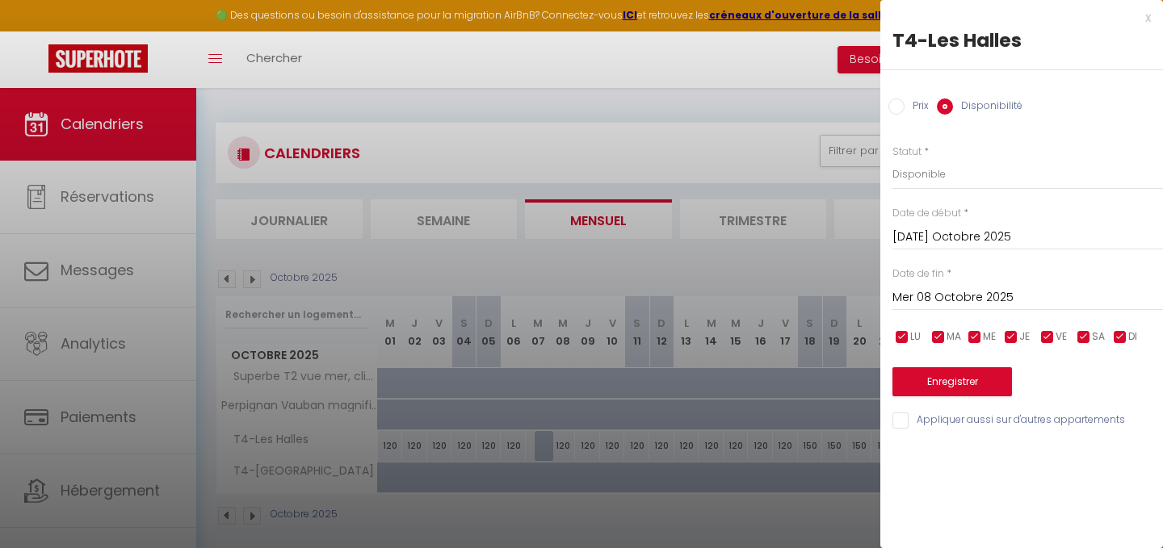
click at [963, 501] on div "x T4-Les Halles Prix Disponibilité Prix * 120 Statut * Disponible Indisponible …" at bounding box center [1021, 274] width 283 height 548
click at [1148, 21] on div "x" at bounding box center [1015, 17] width 271 height 19
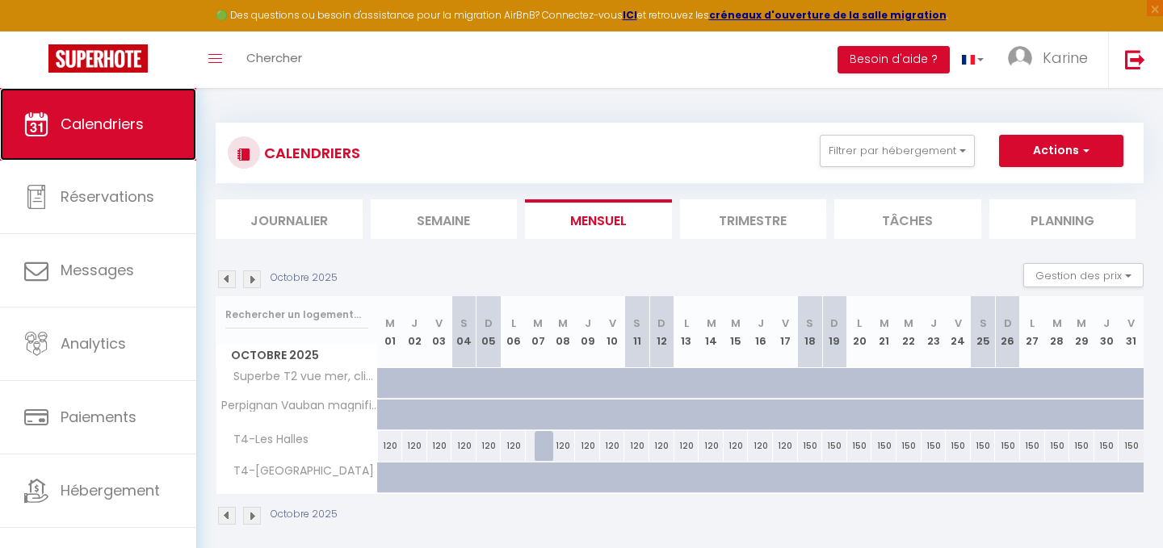
click at [124, 132] on span "Calendriers" at bounding box center [102, 124] width 83 height 20
click at [102, 123] on span "Calendriers" at bounding box center [102, 124] width 83 height 20
click at [254, 279] on img at bounding box center [252, 280] width 18 height 18
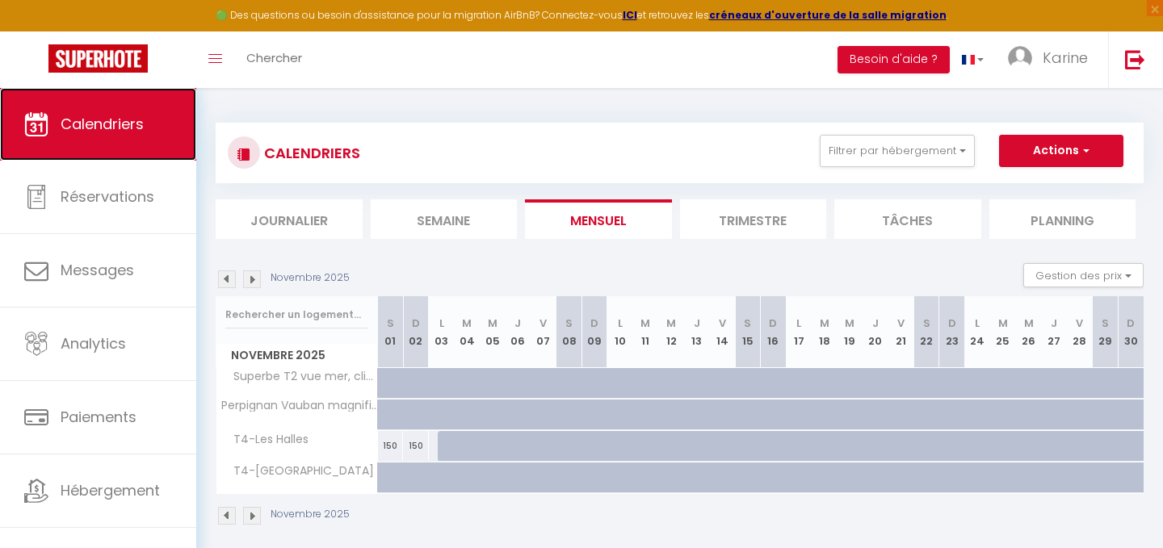
click at [100, 138] on link "Calendriers" at bounding box center [98, 124] width 196 height 73
click at [1091, 152] on button "Actions" at bounding box center [1061, 151] width 124 height 32
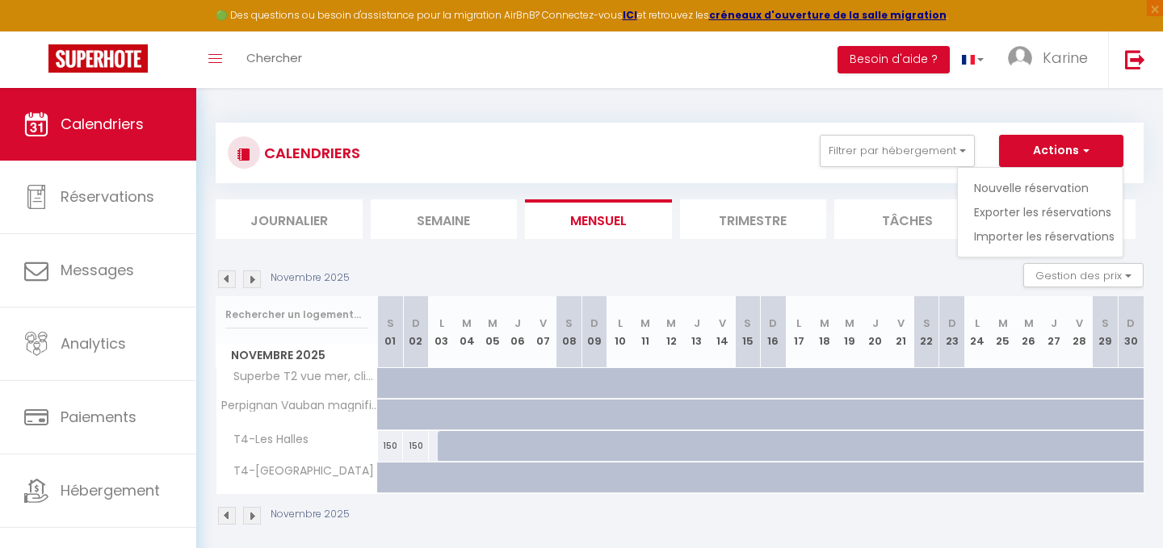
click at [612, 116] on div "CALENDRIERS Filtrer par hébergement Tous T4-Les Halles T4-[GEOGRAPHIC_DATA] Sup…" at bounding box center [680, 324] width 928 height 435
click at [1050, 156] on button "Actions" at bounding box center [1061, 151] width 124 height 32
click at [1064, 58] on span "Karine" at bounding box center [1065, 58] width 45 height 20
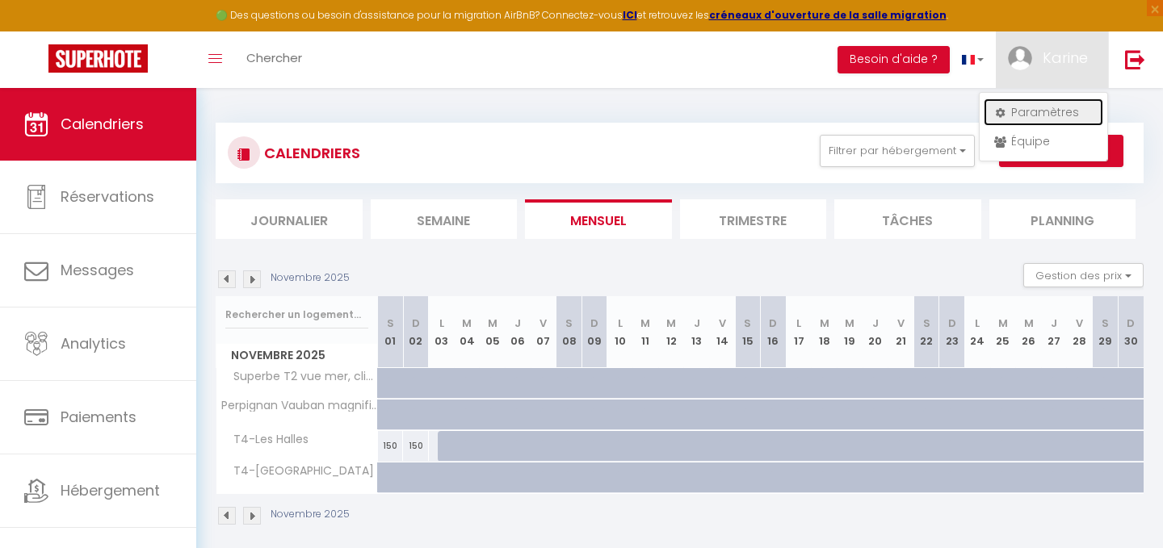
click at [1049, 112] on link "Paramètres" at bounding box center [1044, 112] width 120 height 27
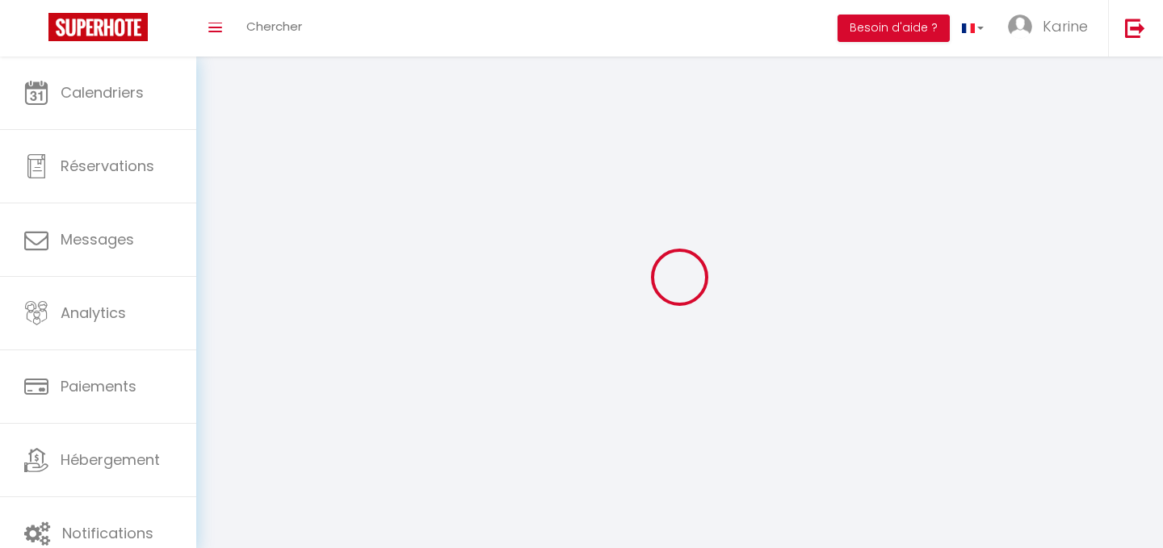
type input "Karine"
type input "Tendron"
type input "0667241211"
type input "14NRUE FLAUBERT"
type input "66000"
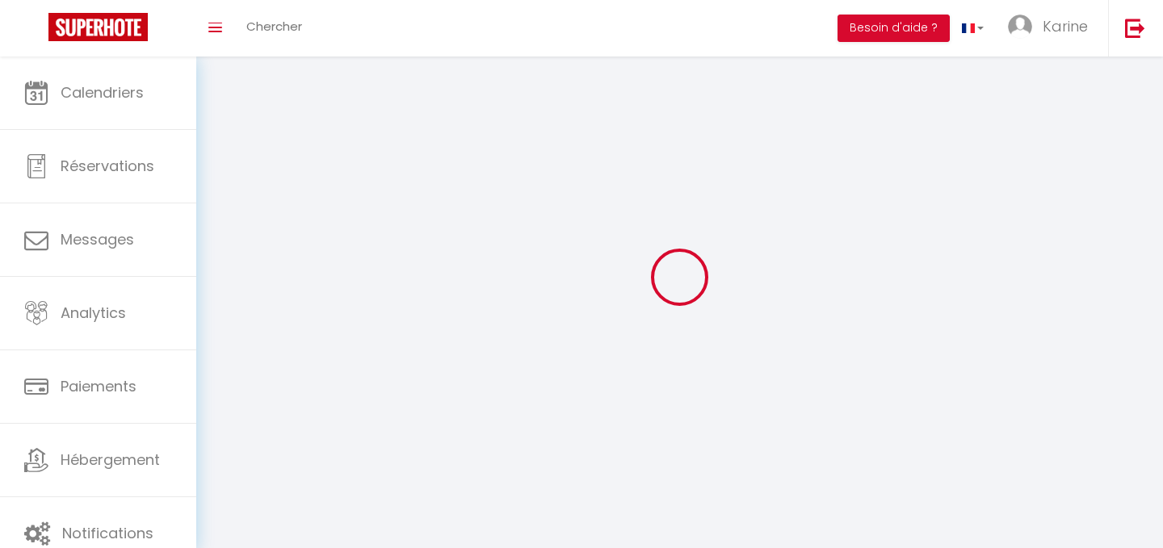
type input "PERPIGNAN"
type input "K1xM3ypb2sUrbnRrxRHR0l76t"
type input "Uzf428GlYOEUmlWu2WTr5Z9TO"
select select "28"
select select "fr"
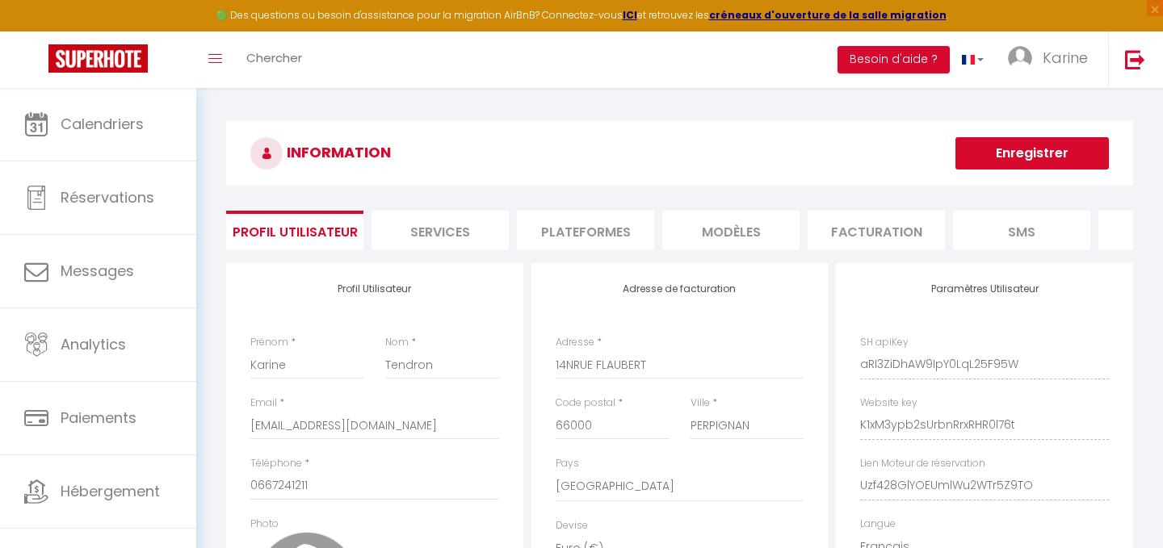
type input "K1xM3ypb2sUrbnRrxRHR0l76t"
type input "Uzf428GlYOEUmlWu2WTr5Z9TO"
type input "[URL][DOMAIN_NAME]"
click at [550, 230] on li "Plateformes" at bounding box center [585, 231] width 137 height 40
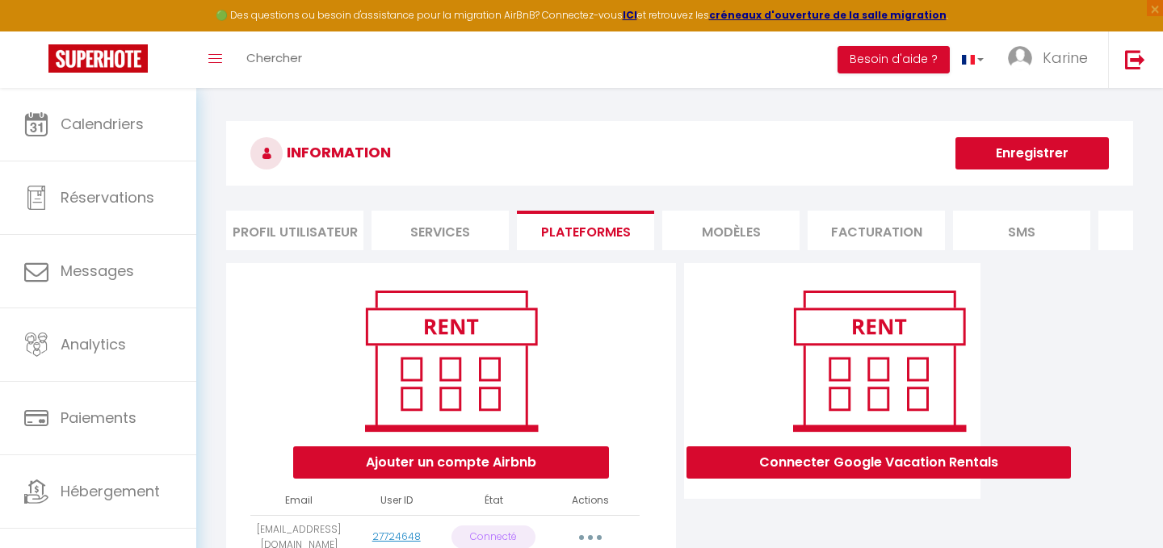
scroll to position [99, 0]
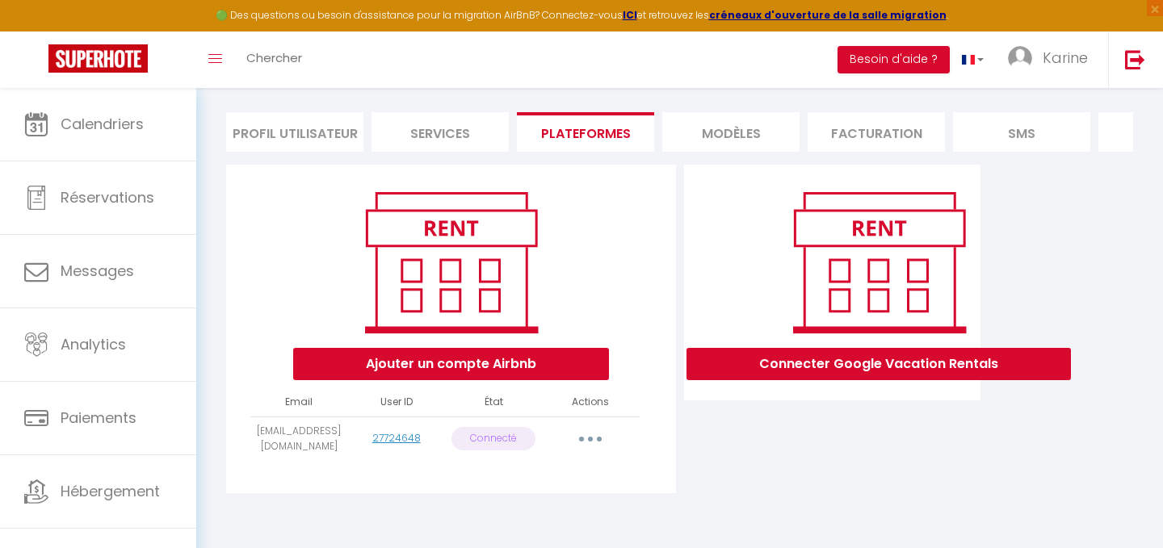
click at [593, 441] on button "button" at bounding box center [590, 440] width 45 height 26
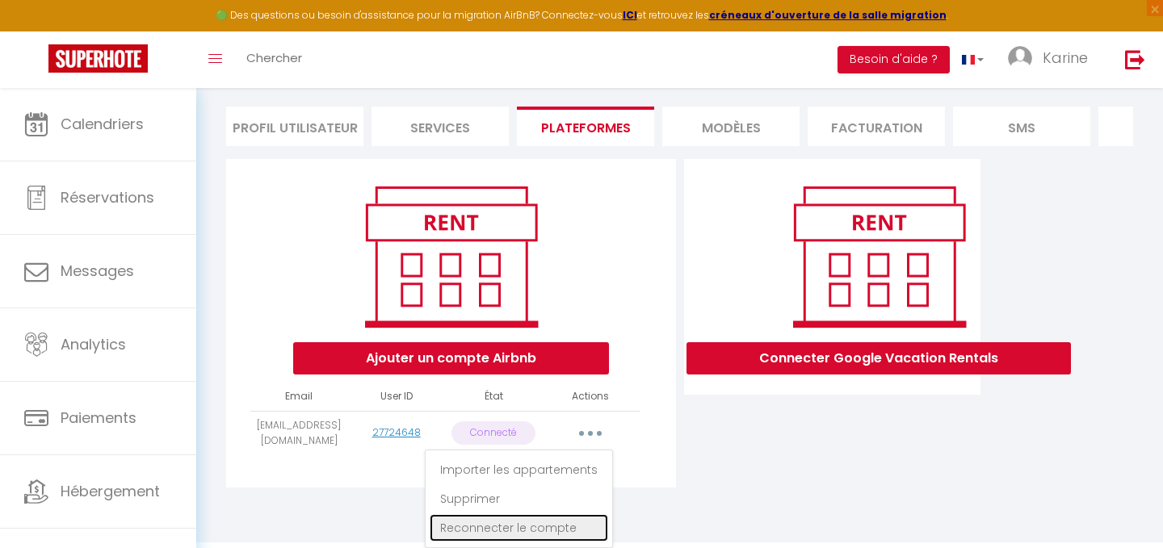
click at [540, 527] on link "Reconnecter le compte" at bounding box center [519, 528] width 179 height 27
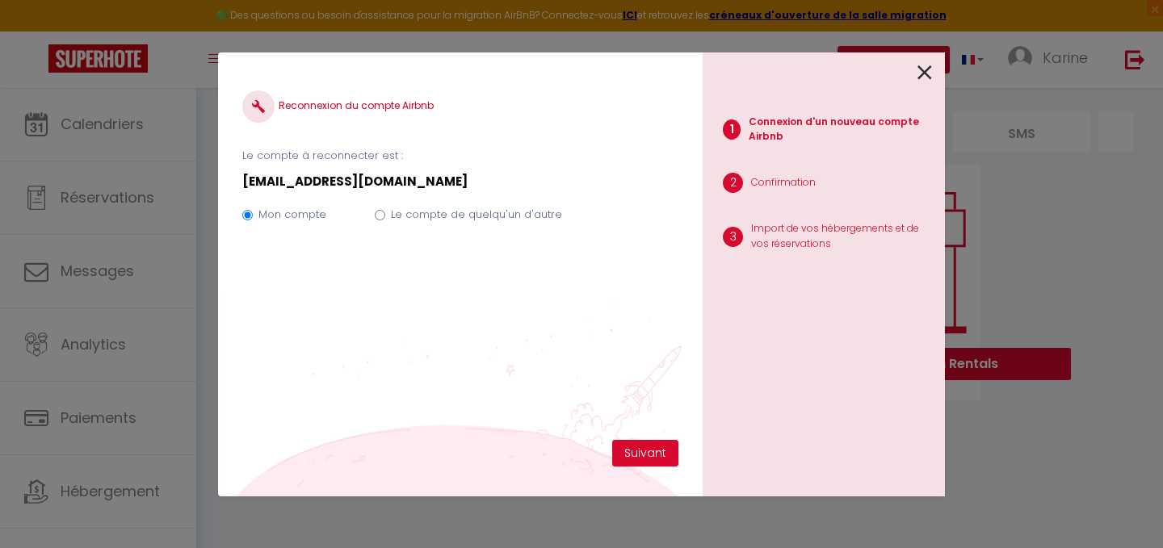
scroll to position [99, 0]
click at [645, 450] on button "Suivant" at bounding box center [645, 453] width 66 height 27
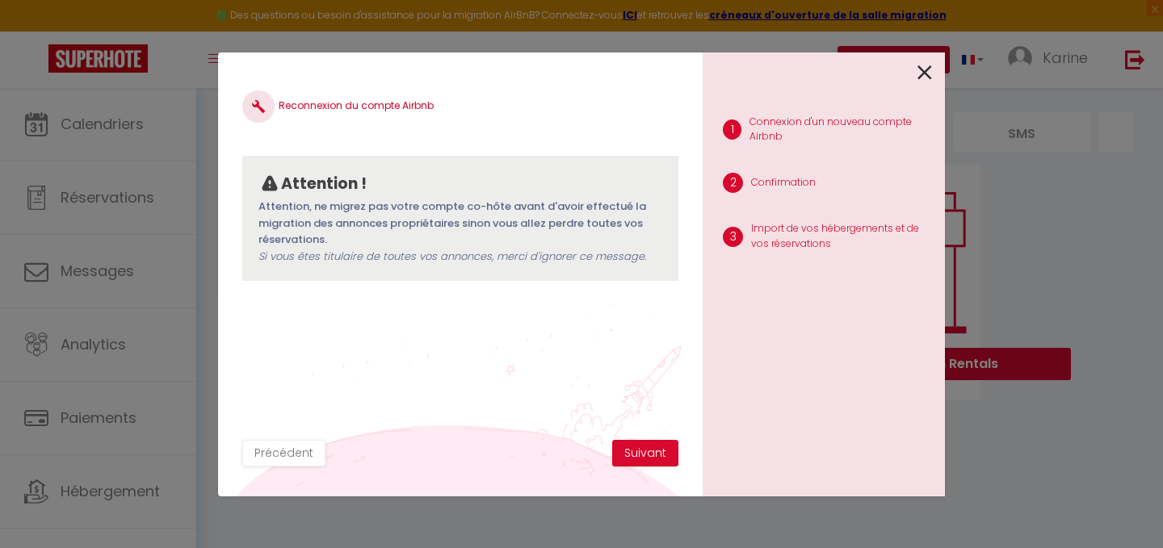
click at [797, 134] on p "Connexion d'un nouveau compte Airbnb" at bounding box center [841, 130] width 183 height 31
click at [649, 448] on button "Suivant" at bounding box center [645, 453] width 66 height 27
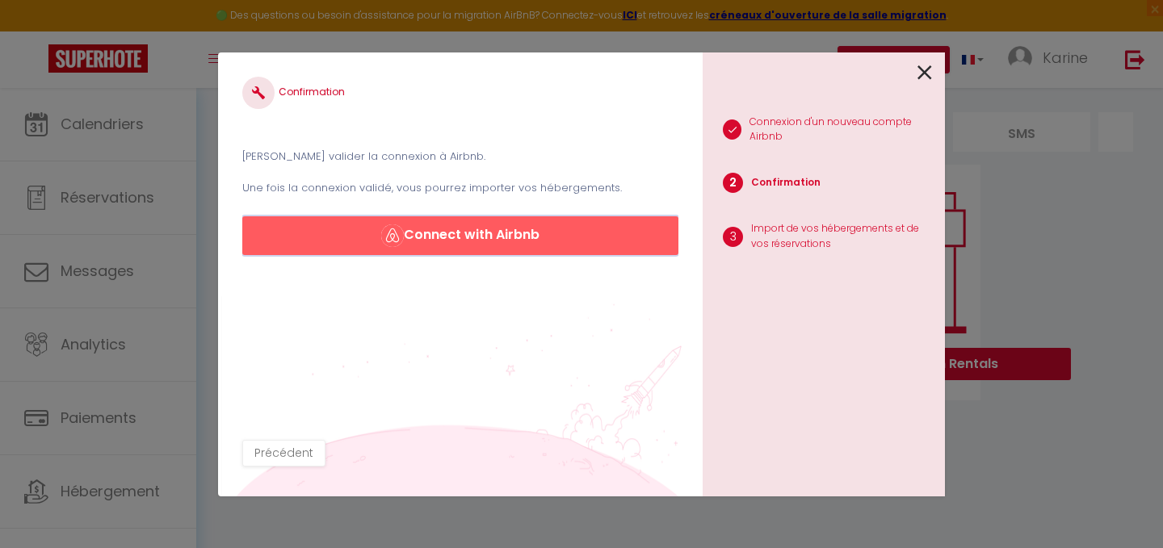
click at [485, 246] on button "Connect with Airbnb" at bounding box center [460, 235] width 436 height 39
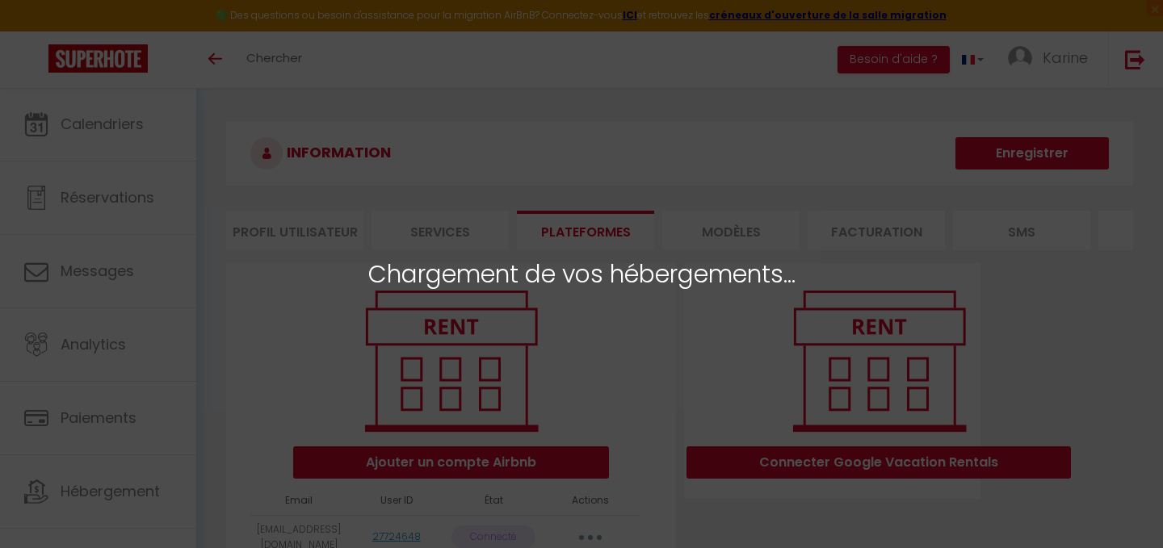
scroll to position [99, 0]
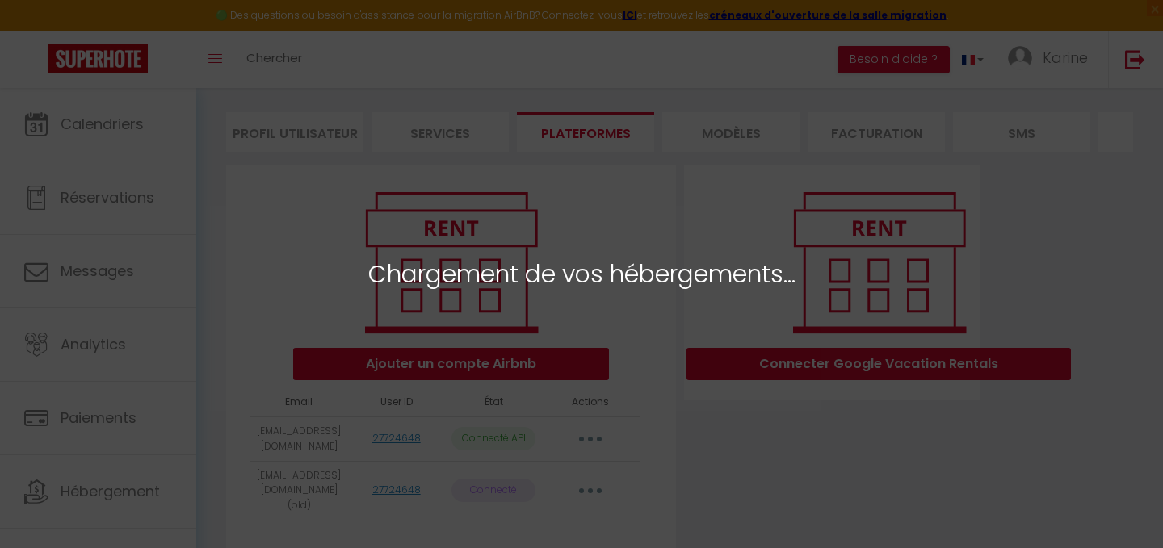
select select "691"
select select "690"
select select "6870"
select select "18618"
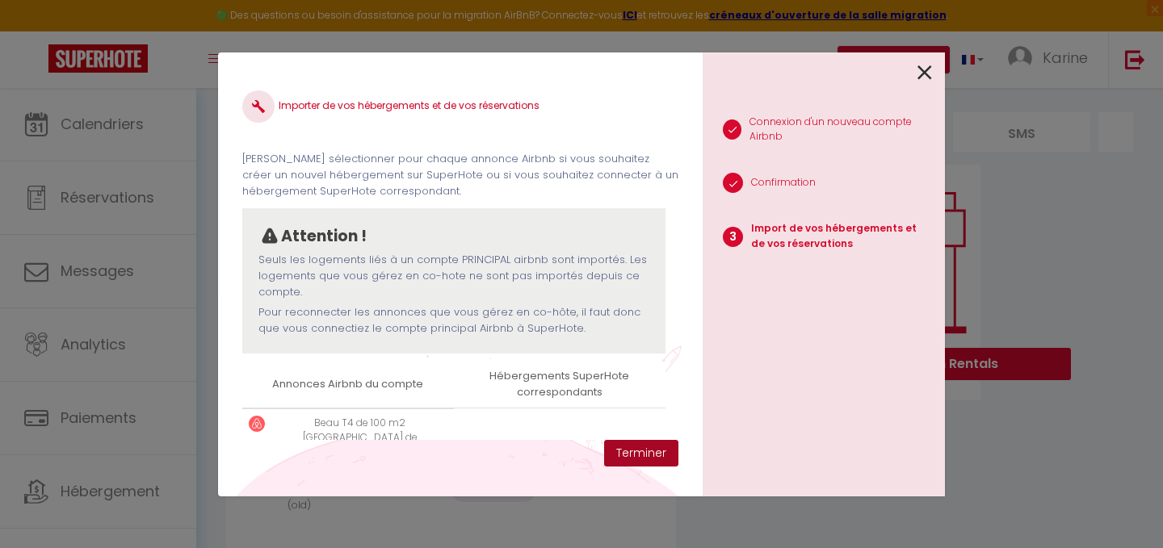
click at [647, 448] on button "Terminer" at bounding box center [641, 453] width 74 height 27
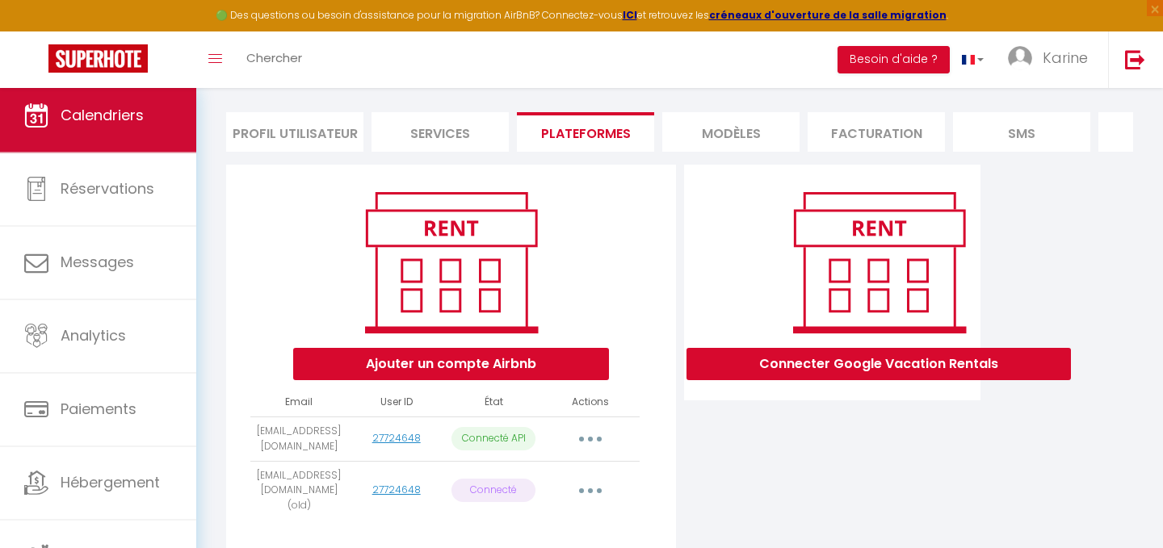
click at [132, 128] on link "Calendriers" at bounding box center [98, 115] width 196 height 73
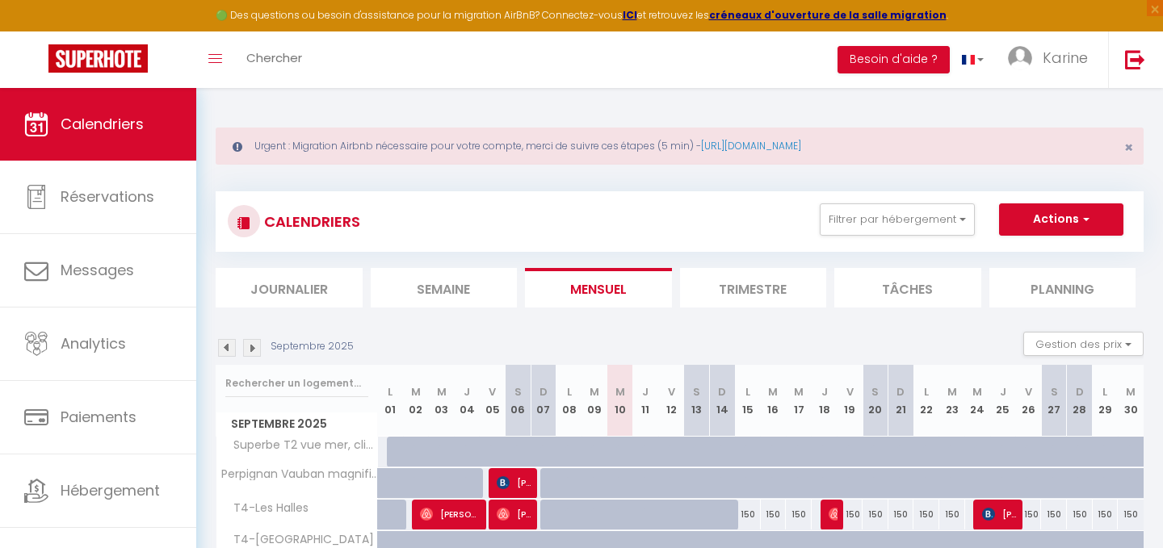
scroll to position [88, 0]
